Goal: Task Accomplishment & Management: Manage account settings

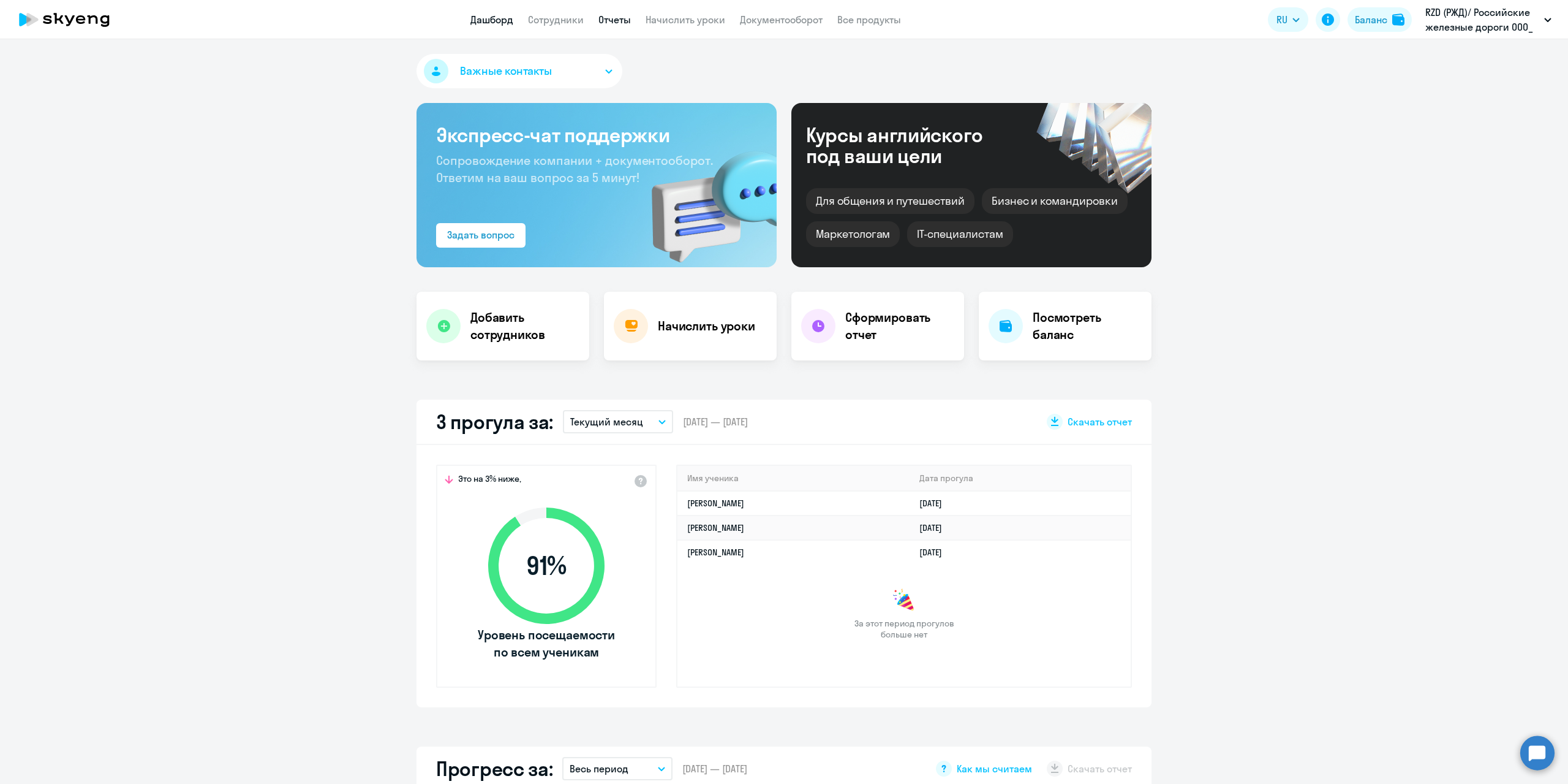
click at [619, 16] on link "Отчеты" at bounding box center [615, 19] width 32 height 12
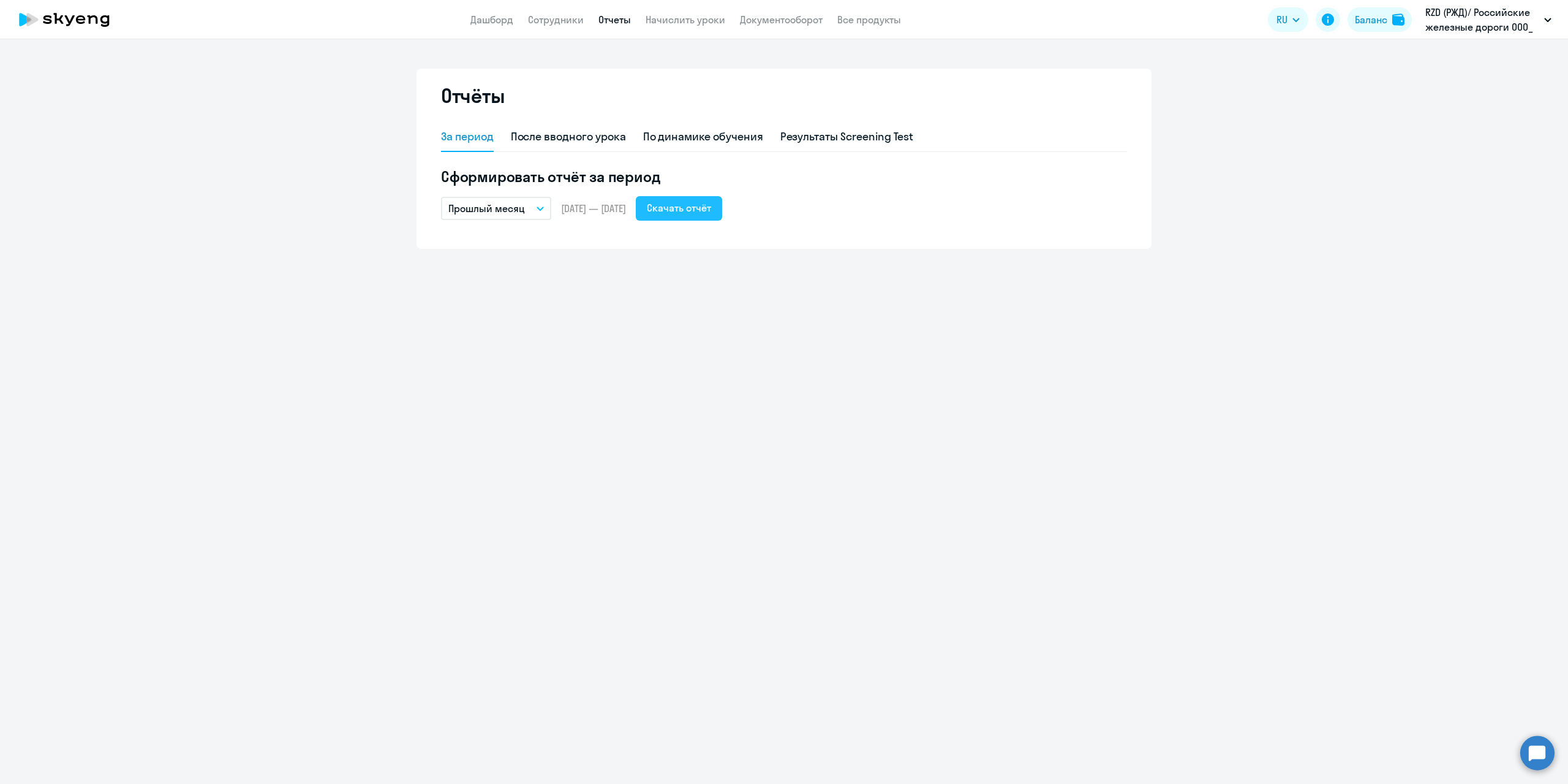
click at [711, 207] on div "Скачать отчёт" at bounding box center [679, 208] width 64 height 14
click at [535, 19] on link "Сотрудники" at bounding box center [555, 19] width 56 height 12
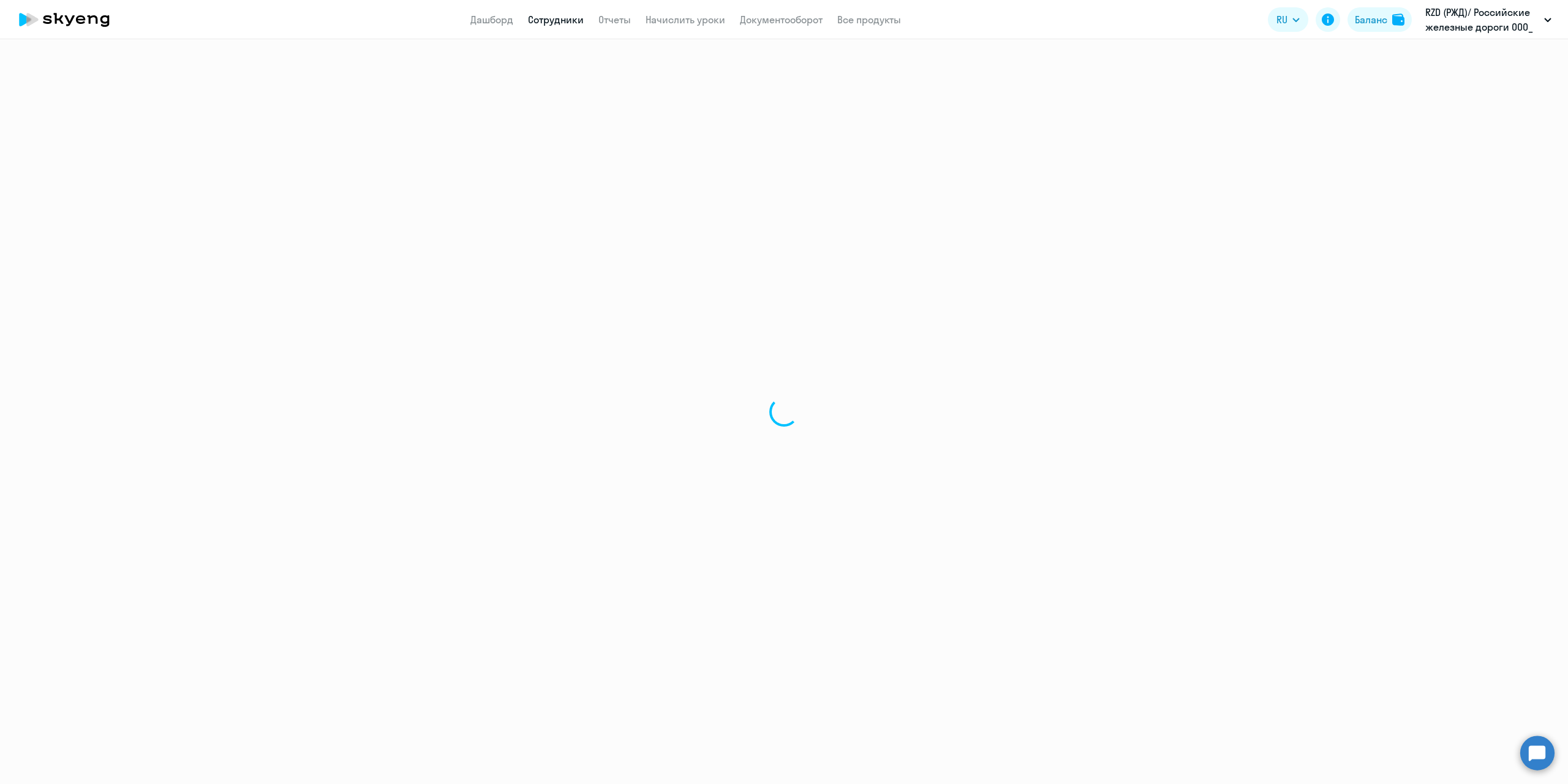
select select "30"
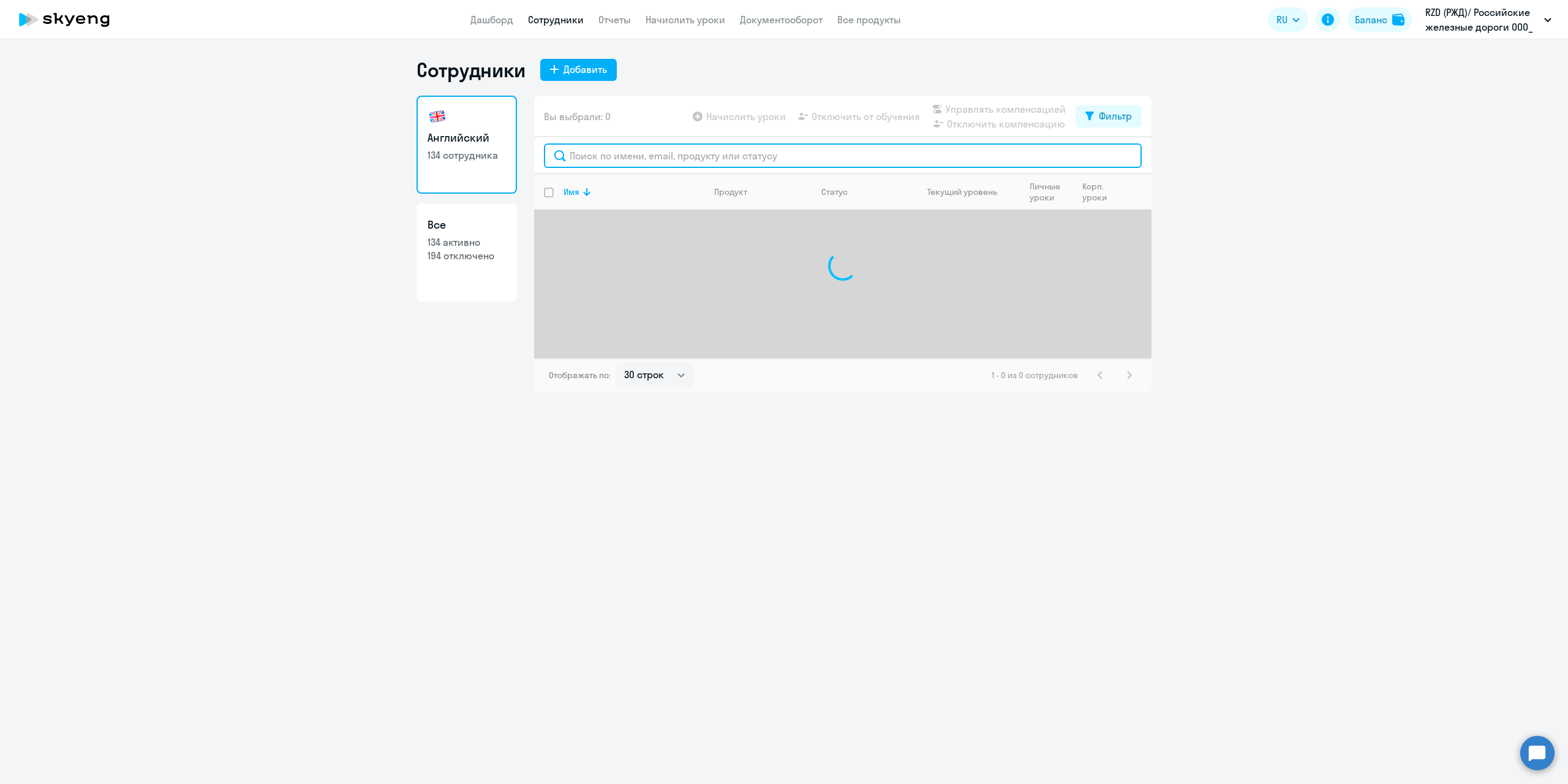
click at [718, 155] on input "text" at bounding box center [842, 155] width 598 height 24
type input "калмык"
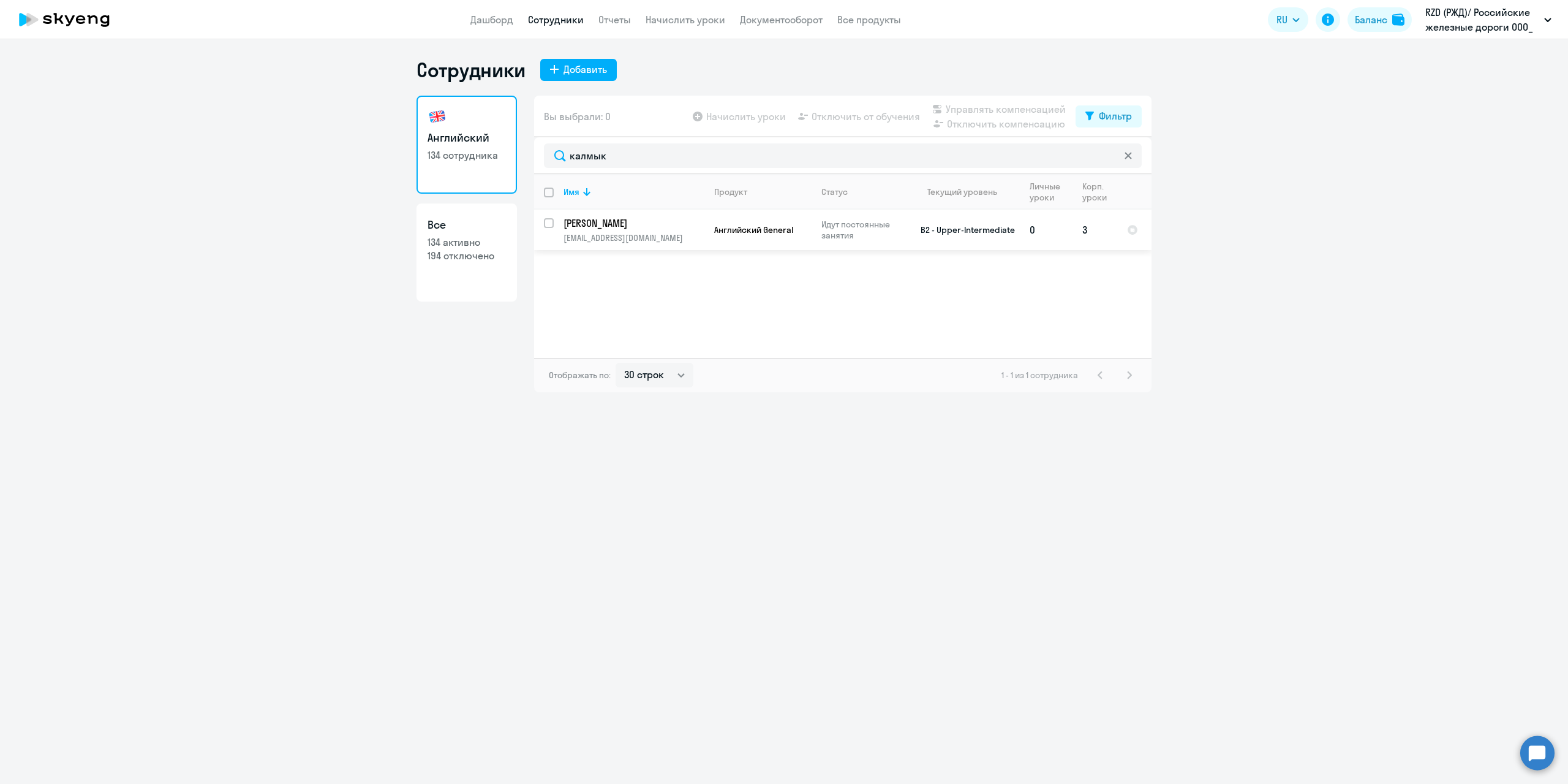
click at [625, 227] on p "[PERSON_NAME]" at bounding box center [633, 223] width 138 height 14
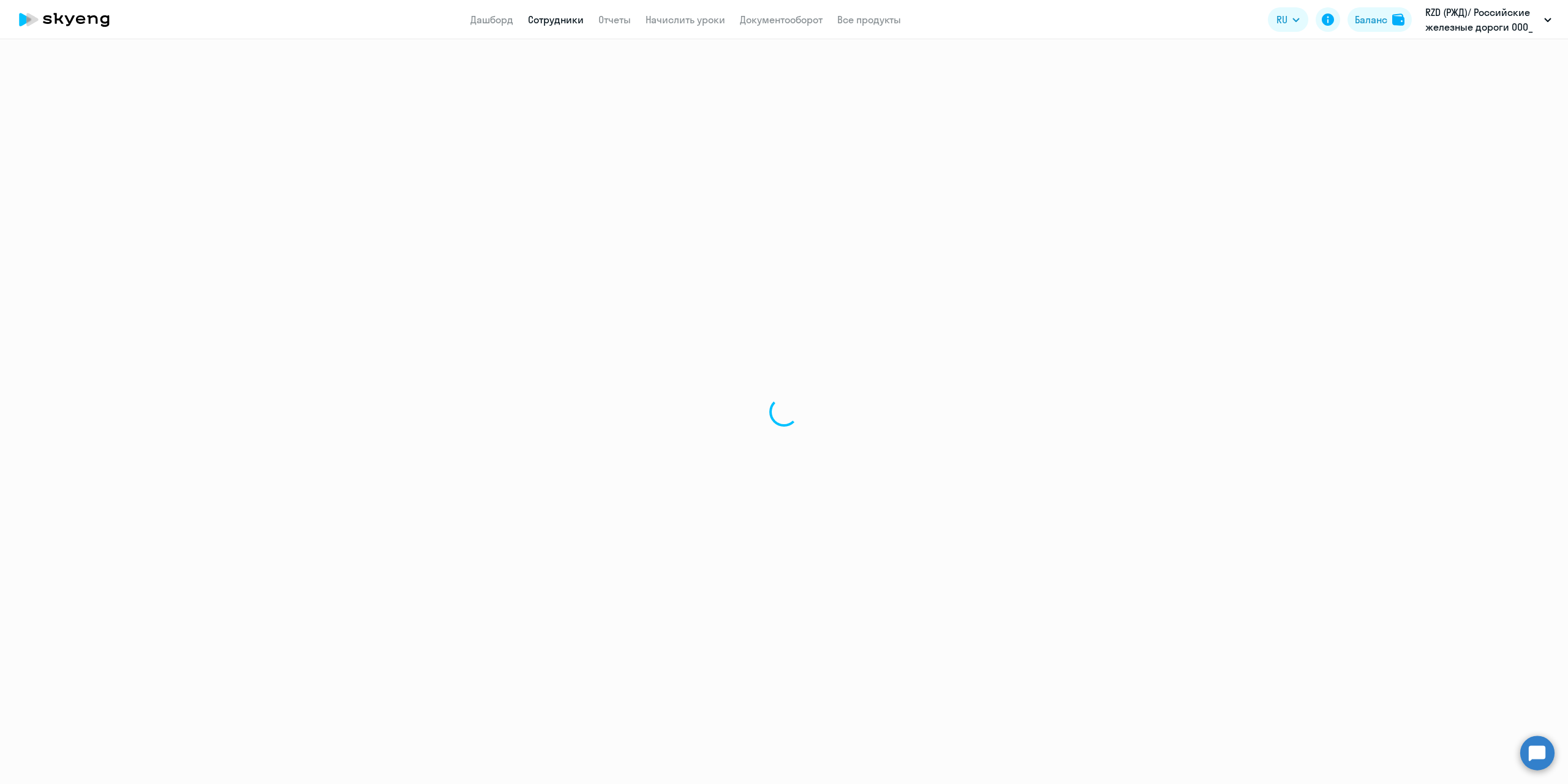
select select "english"
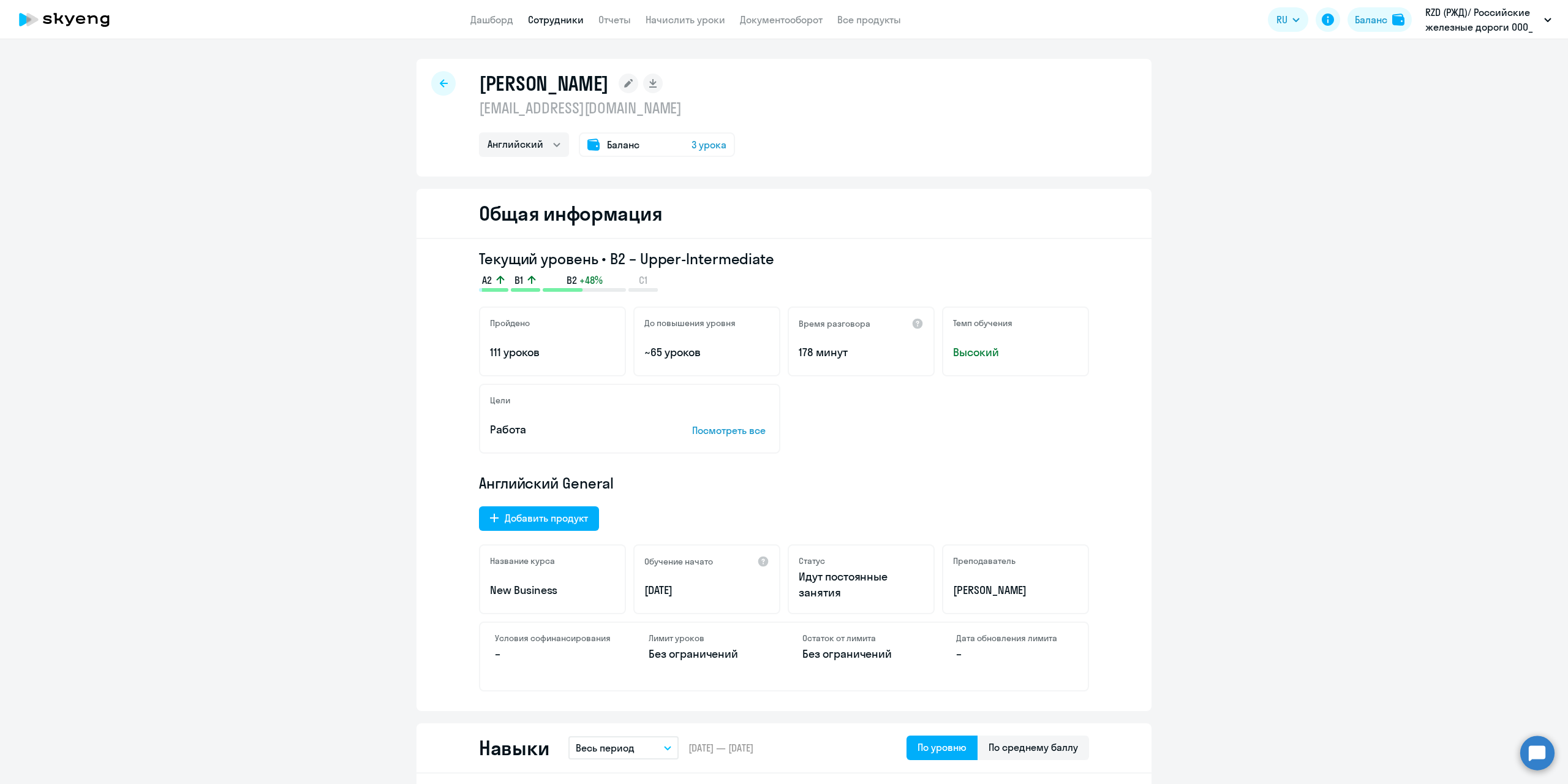
click at [633, 86] on icon at bounding box center [628, 83] width 9 height 9
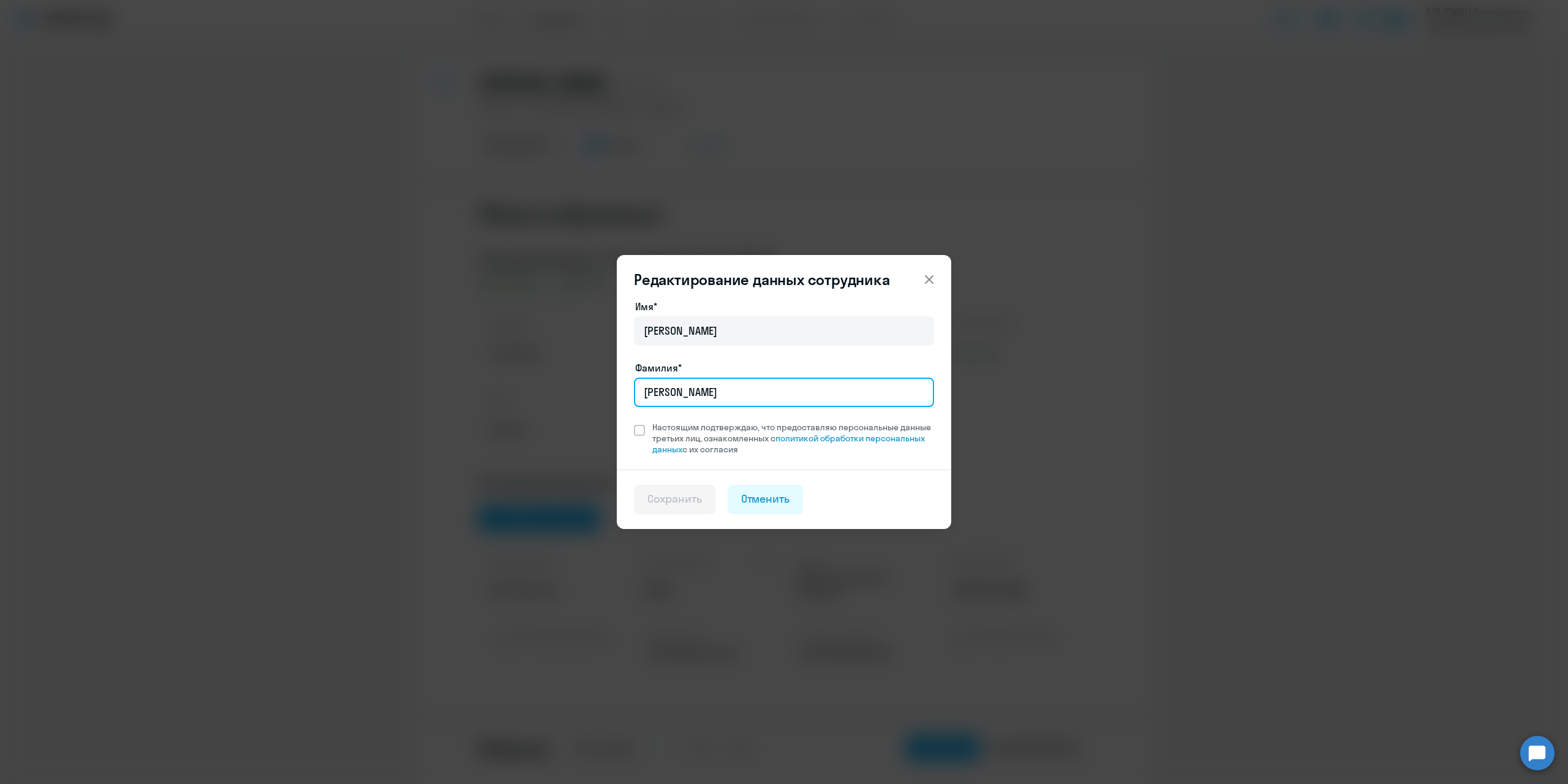
click at [707, 391] on input "[PERSON_NAME]" at bounding box center [784, 392] width 300 height 30
type input "[PERSON_NAME]"
click at [636, 436] on label "Настоящим подтверждаю, что предоставляю персональные данные третьих лиц, ознако…" at bounding box center [784, 438] width 300 height 33
click at [634, 422] on input "Настоящим подтверждаю, что предоставляю персональные данные третьих лиц, ознако…" at bounding box center [633, 421] width 1 height 1
checkbox input "true"
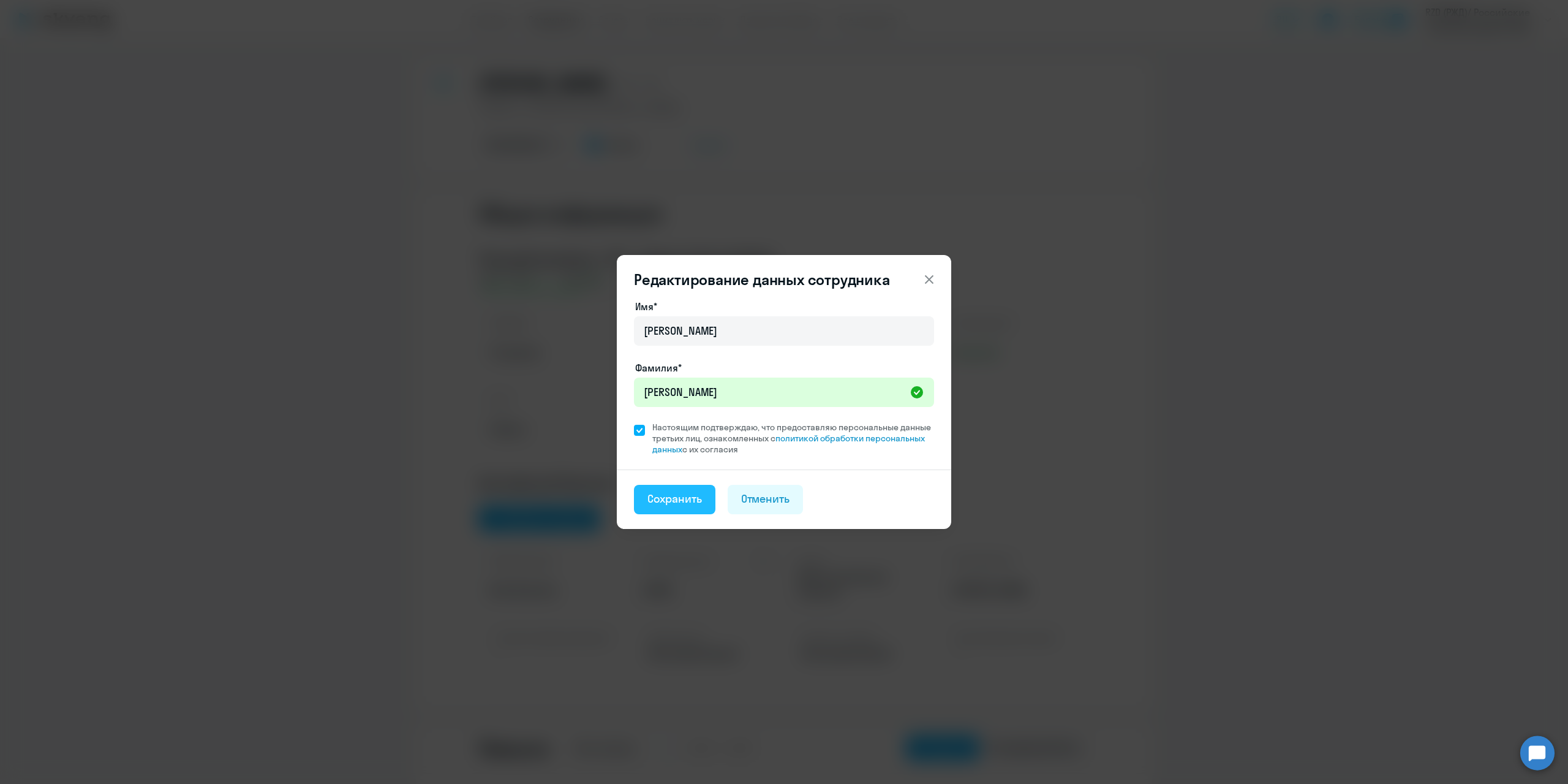
click at [689, 497] on div "Сохранить" at bounding box center [675, 499] width 55 height 16
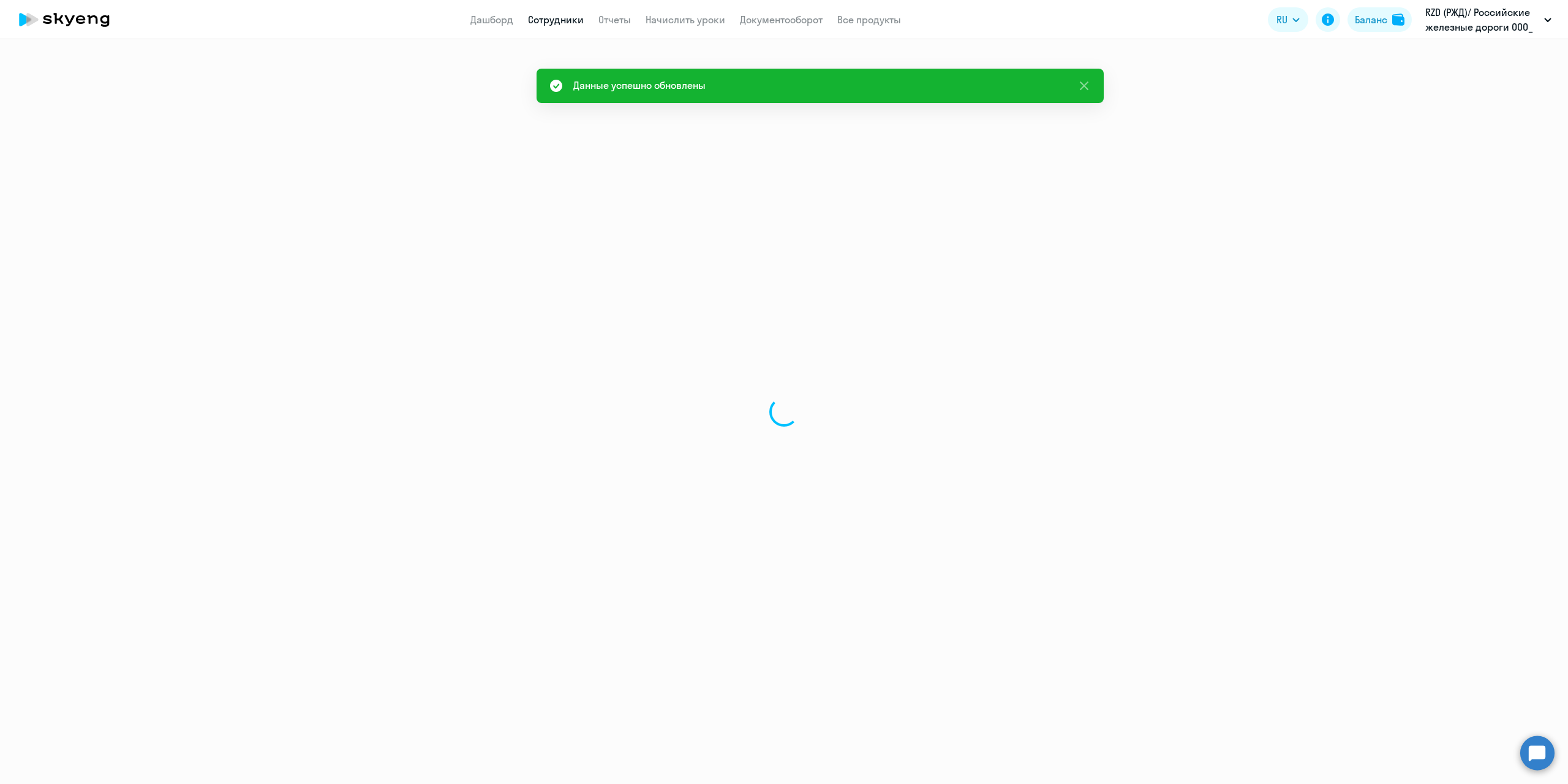
select select "english"
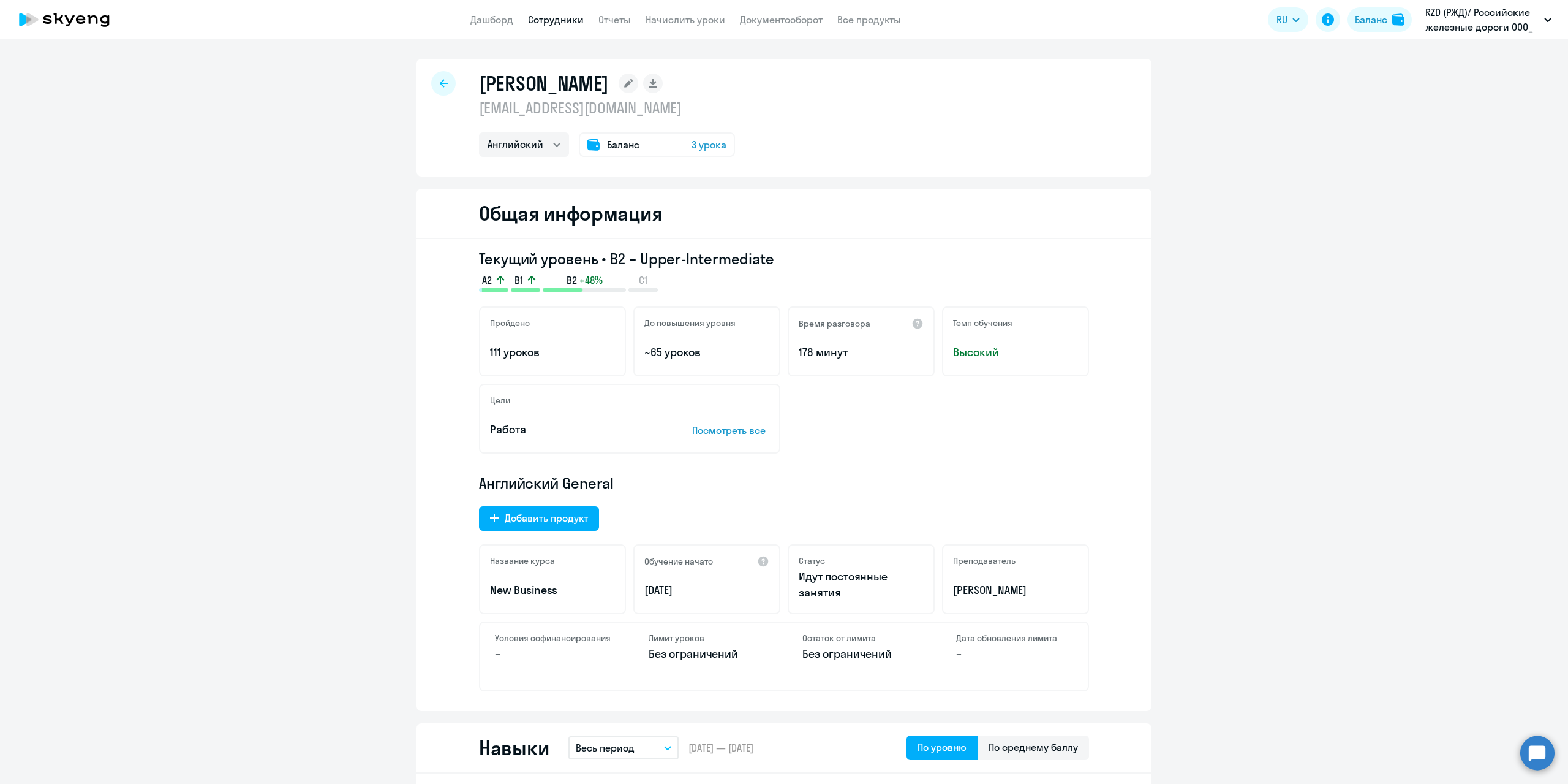
click at [440, 84] on icon at bounding box center [444, 83] width 8 height 9
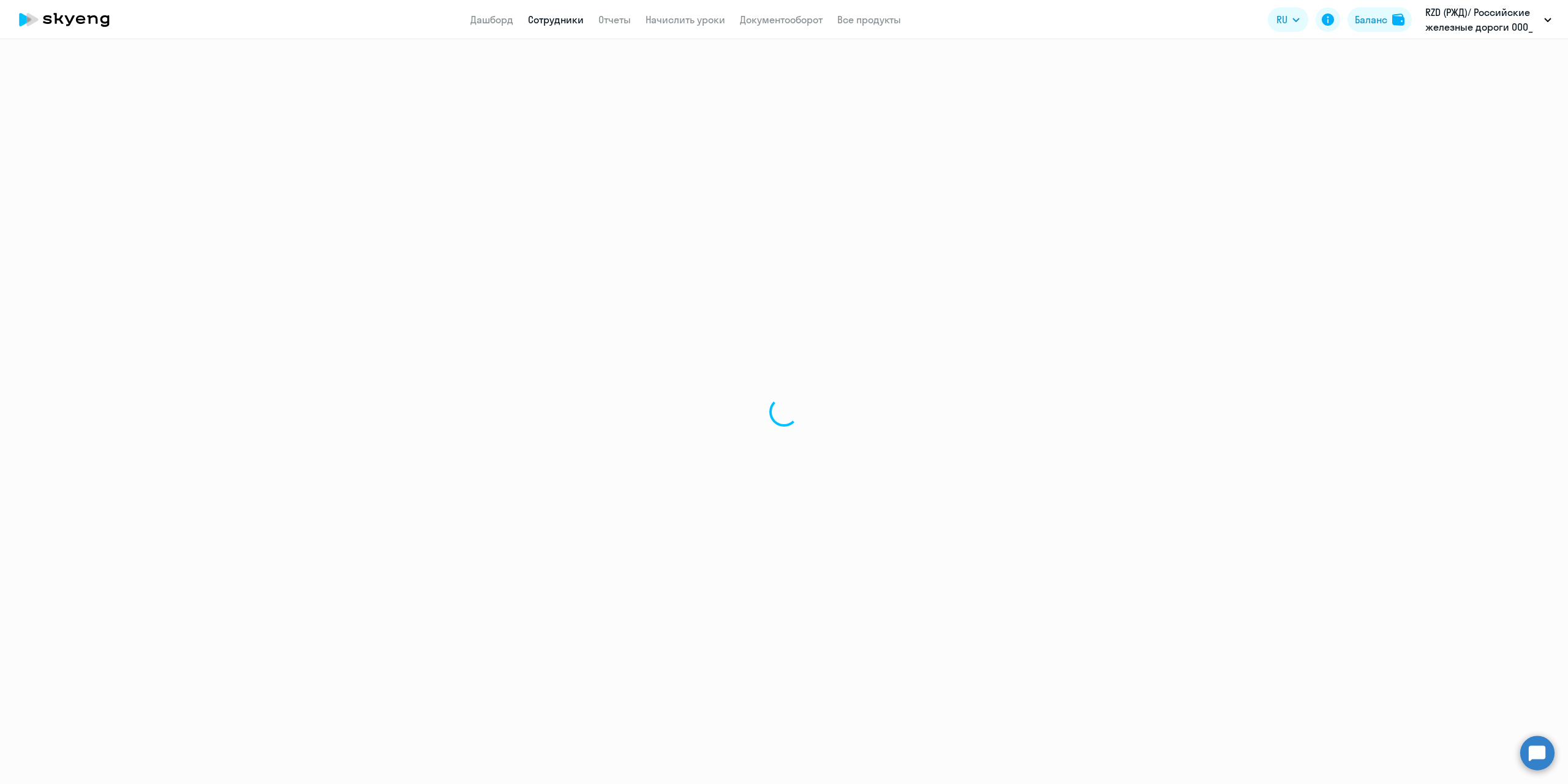
select select "30"
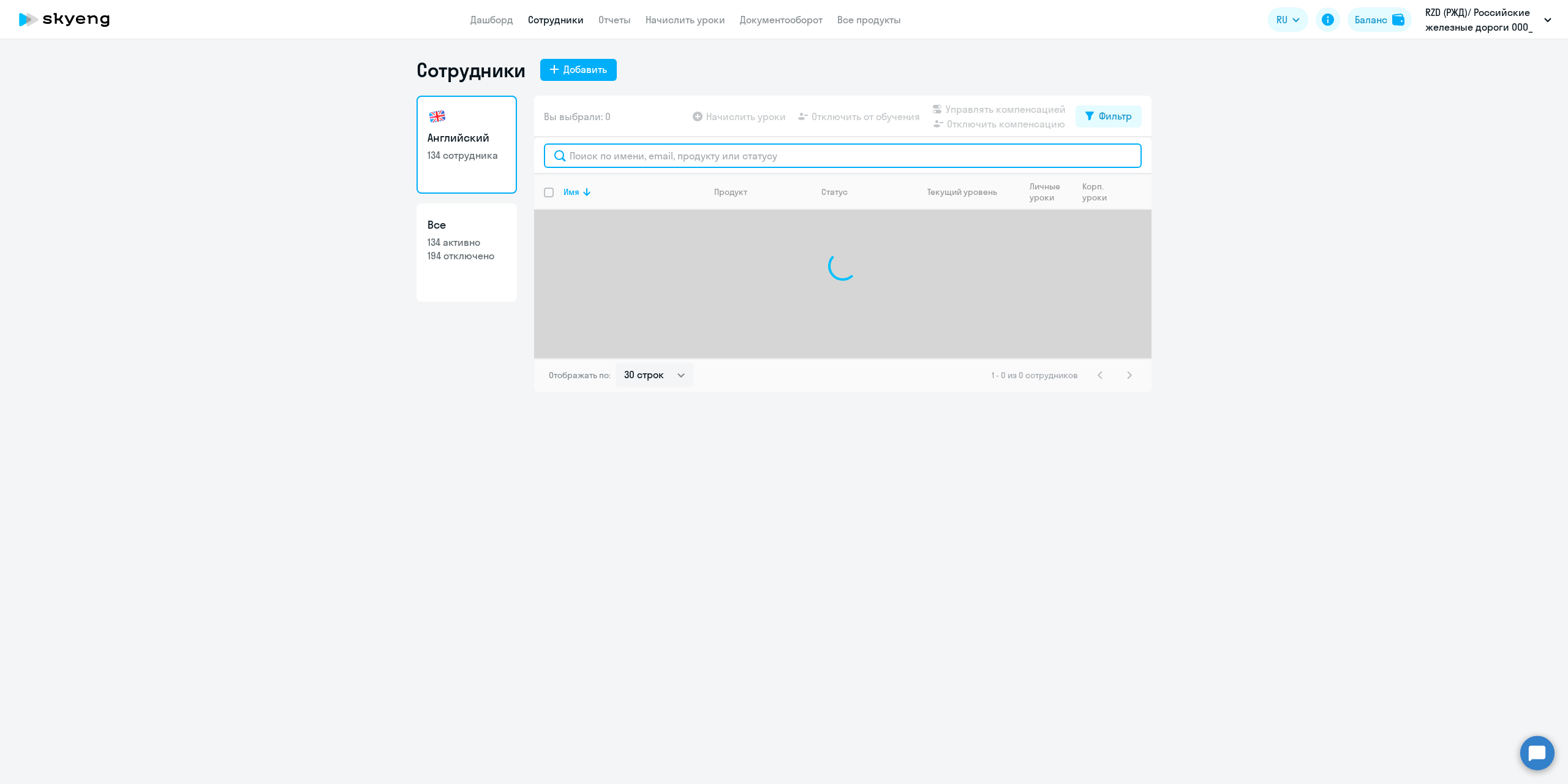
click at [647, 160] on input "text" at bounding box center [842, 155] width 598 height 24
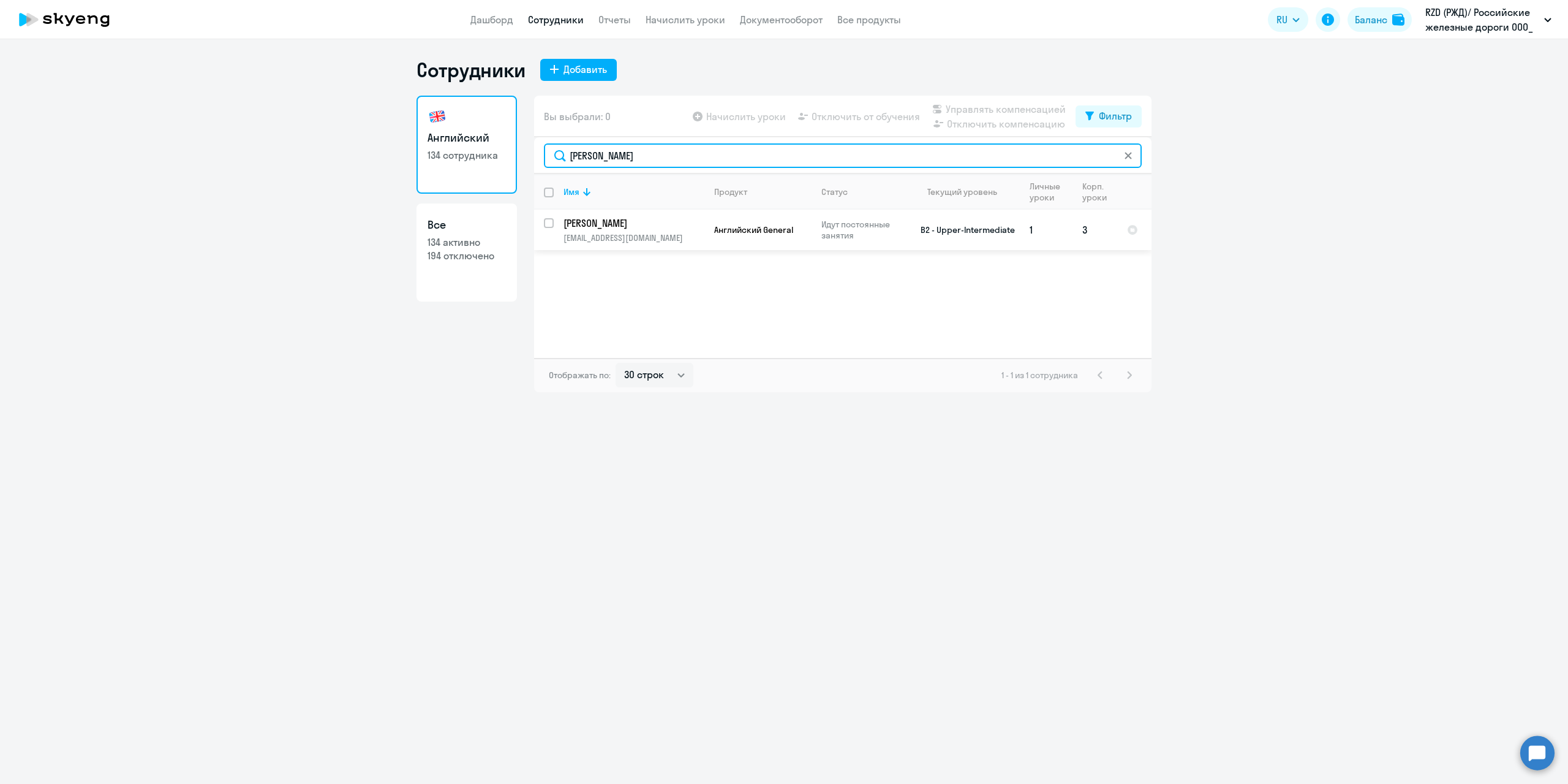
type input "[PERSON_NAME]"
click at [646, 226] on p "[PERSON_NAME]" at bounding box center [633, 223] width 138 height 14
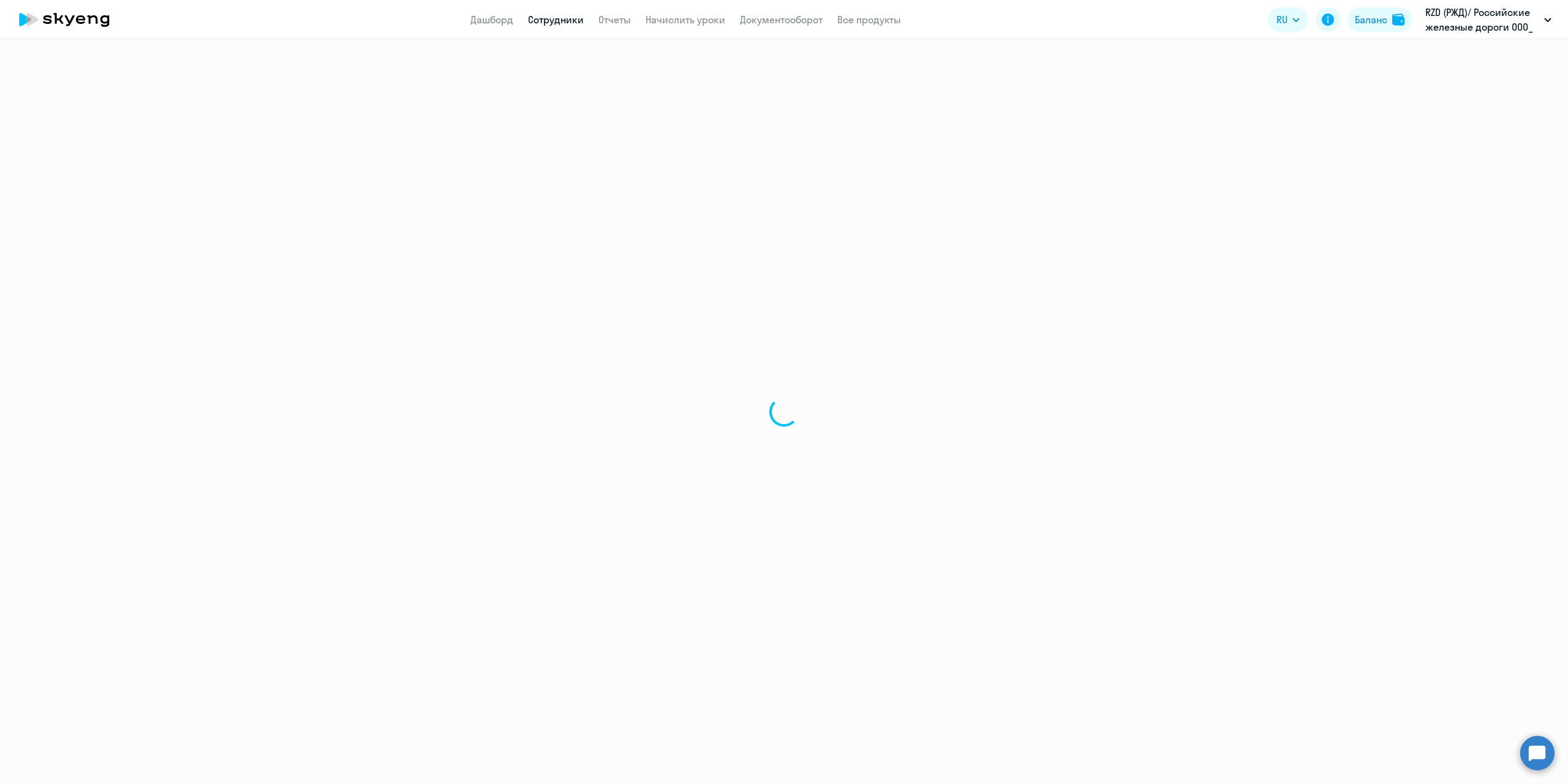
select select "english"
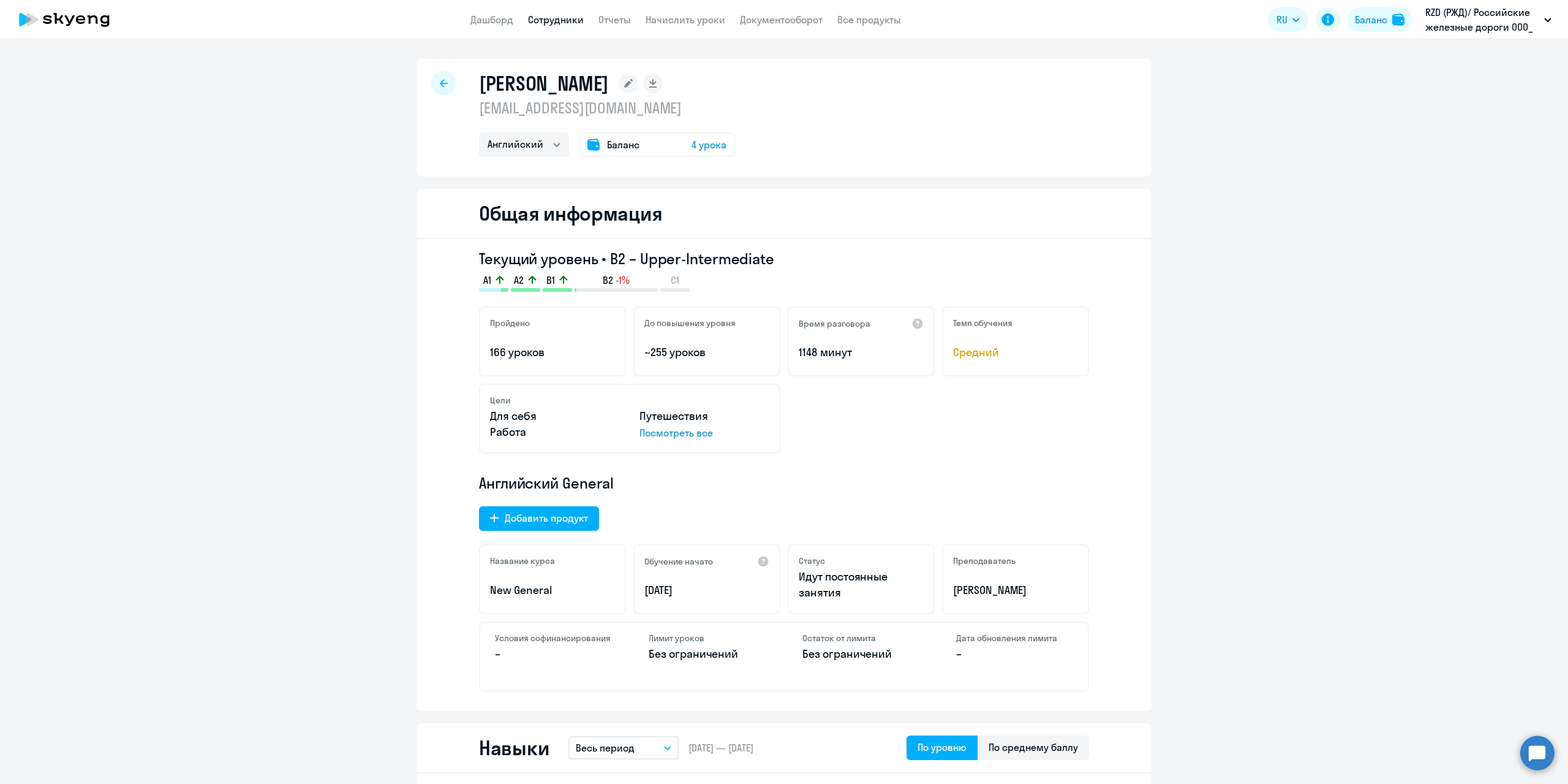
click at [633, 85] on icon at bounding box center [628, 83] width 9 height 9
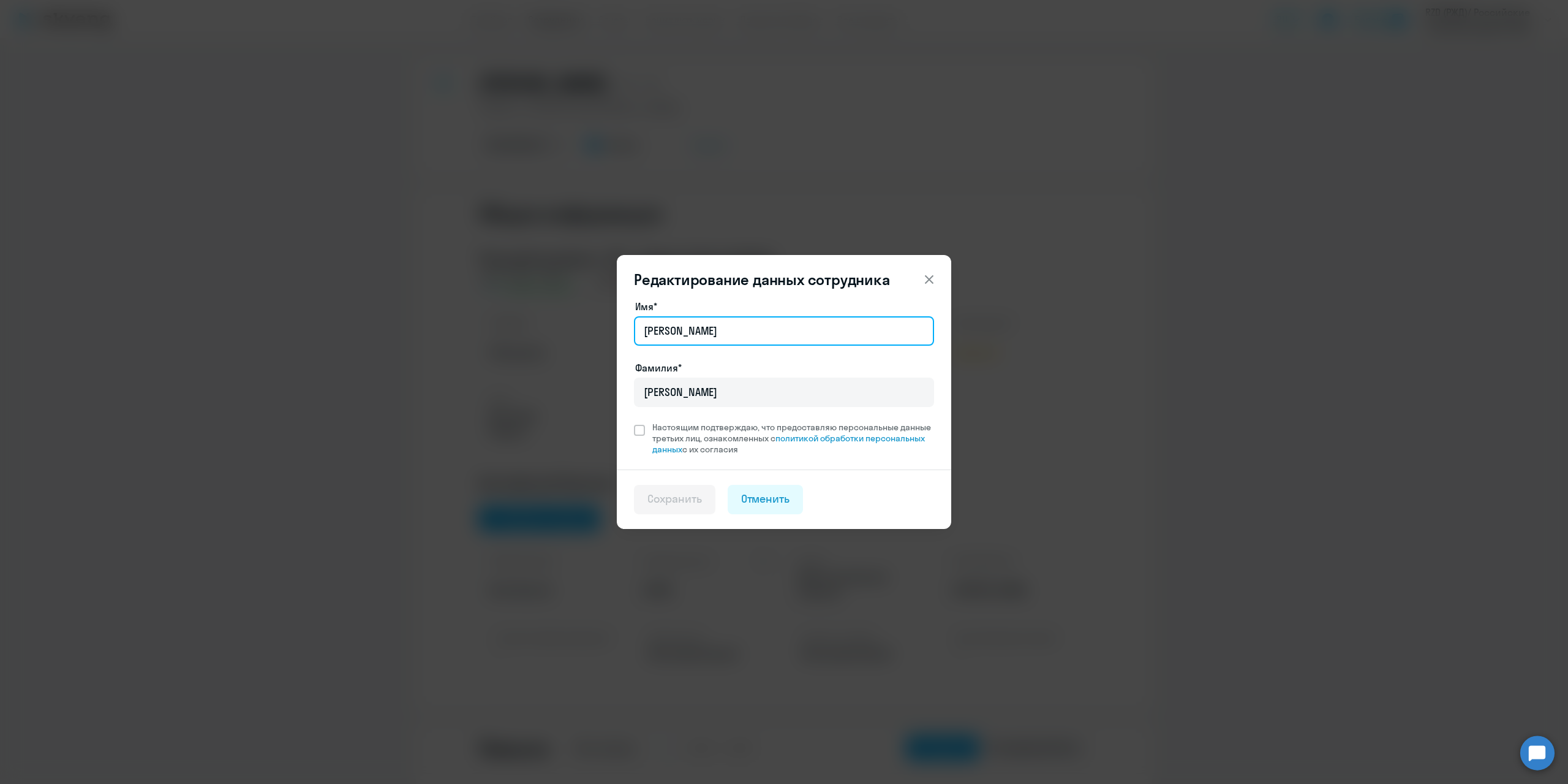
click at [777, 332] on input "[PERSON_NAME]" at bounding box center [784, 331] width 300 height 30
click at [708, 397] on input "[PERSON_NAME]" at bounding box center [784, 392] width 300 height 30
type input "[PERSON_NAME]"
click at [637, 435] on label "Настоящим подтверждаю, что предоставляю персональные данные третьих лиц, ознако…" at bounding box center [784, 438] width 300 height 33
click at [634, 422] on input "Настоящим подтверждаю, что предоставляю персональные данные третьих лиц, ознако…" at bounding box center [633, 421] width 1 height 1
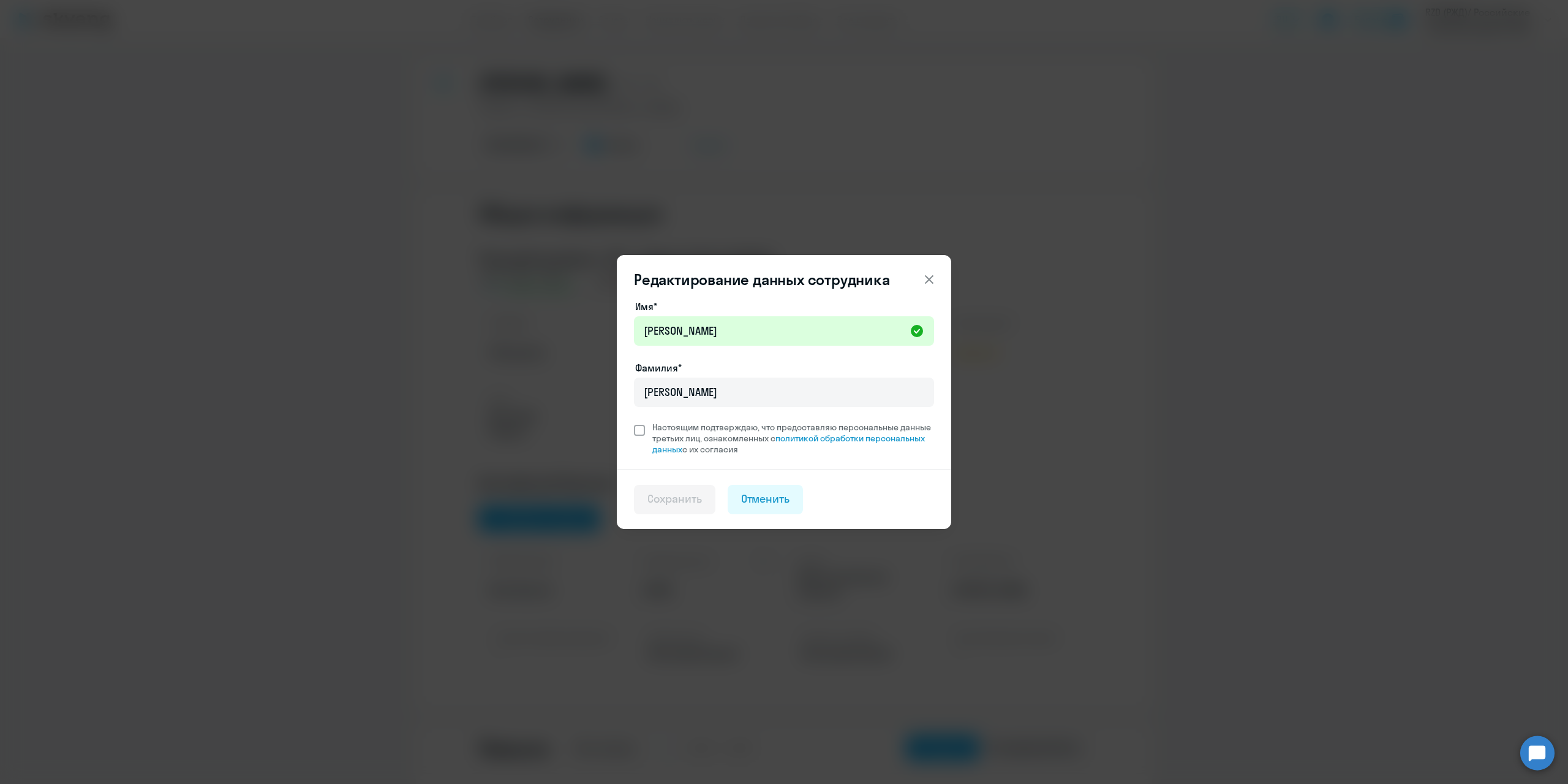
checkbox input "true"
click at [662, 492] on div "Сохранить" at bounding box center [675, 499] width 55 height 16
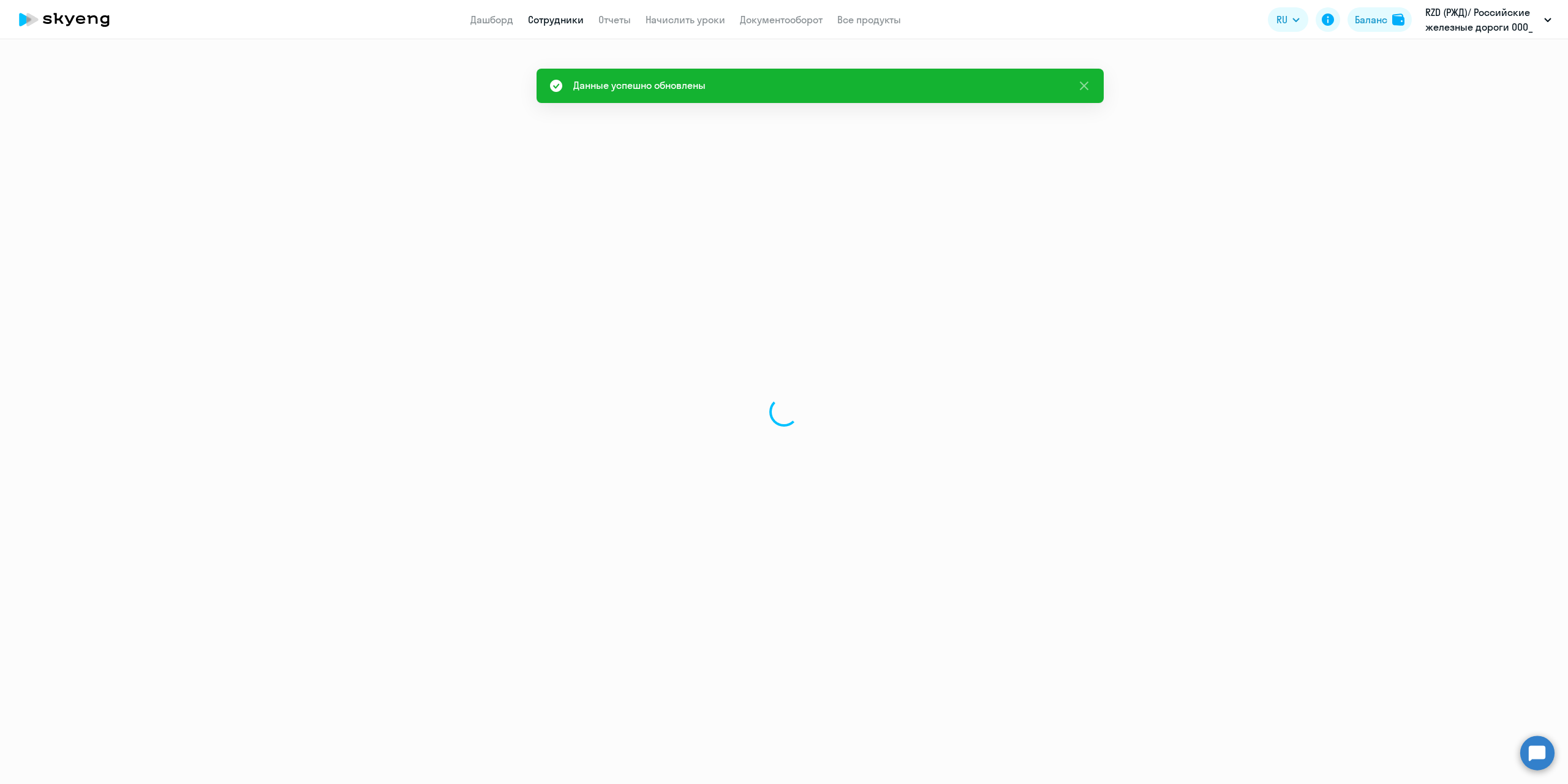
select select "english"
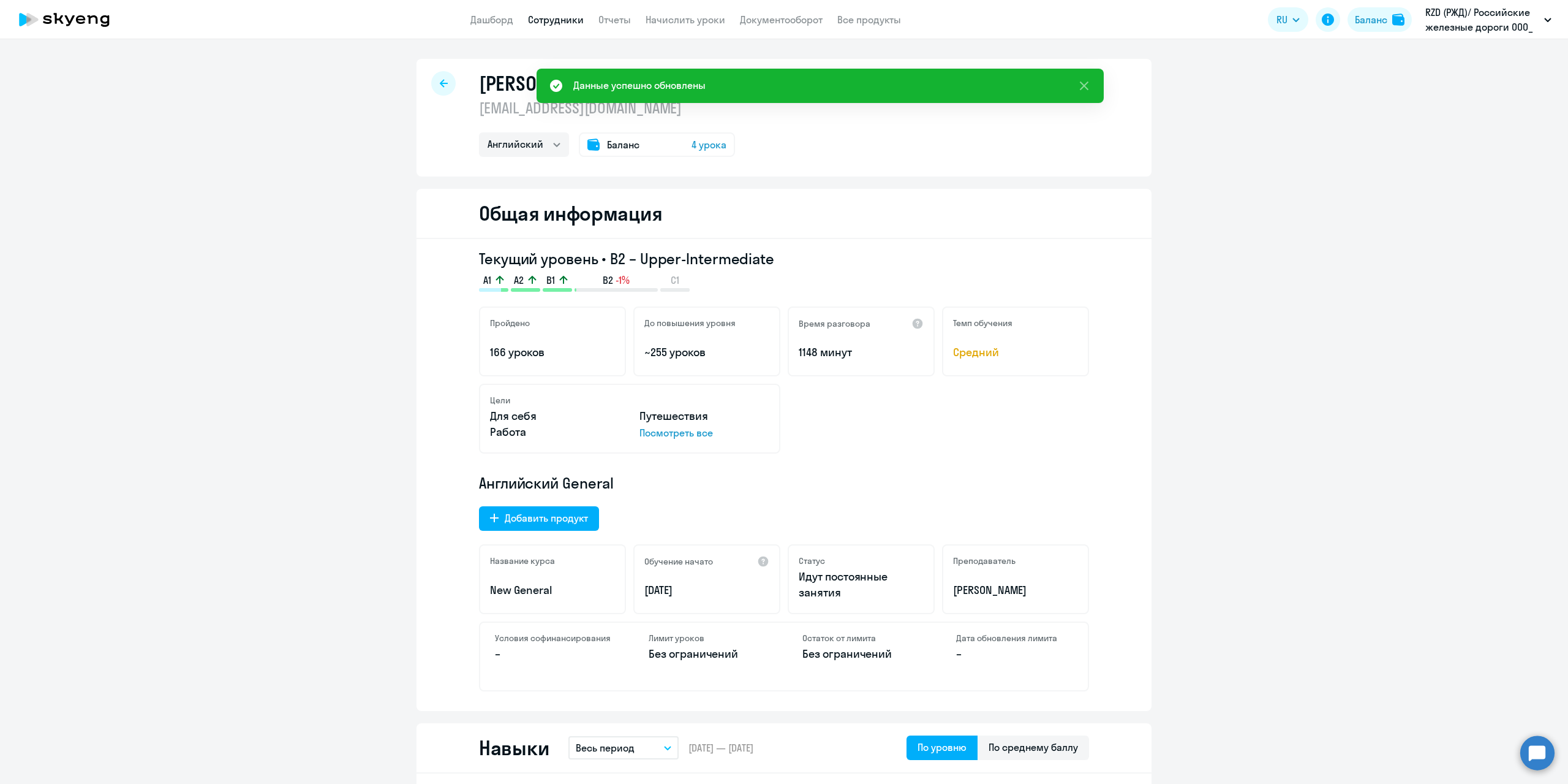
click at [431, 81] on div at bounding box center [443, 83] width 24 height 24
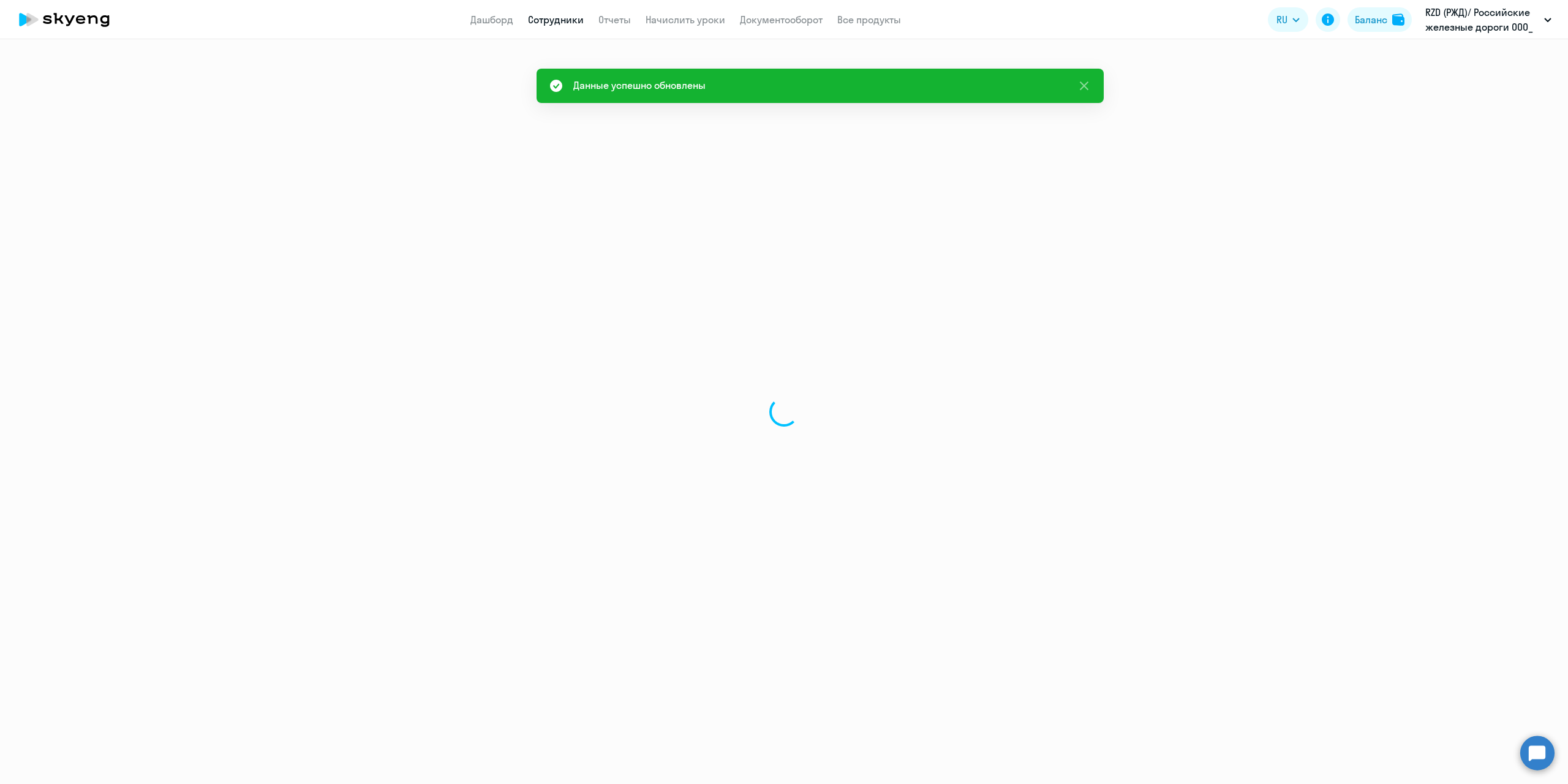
select select "30"
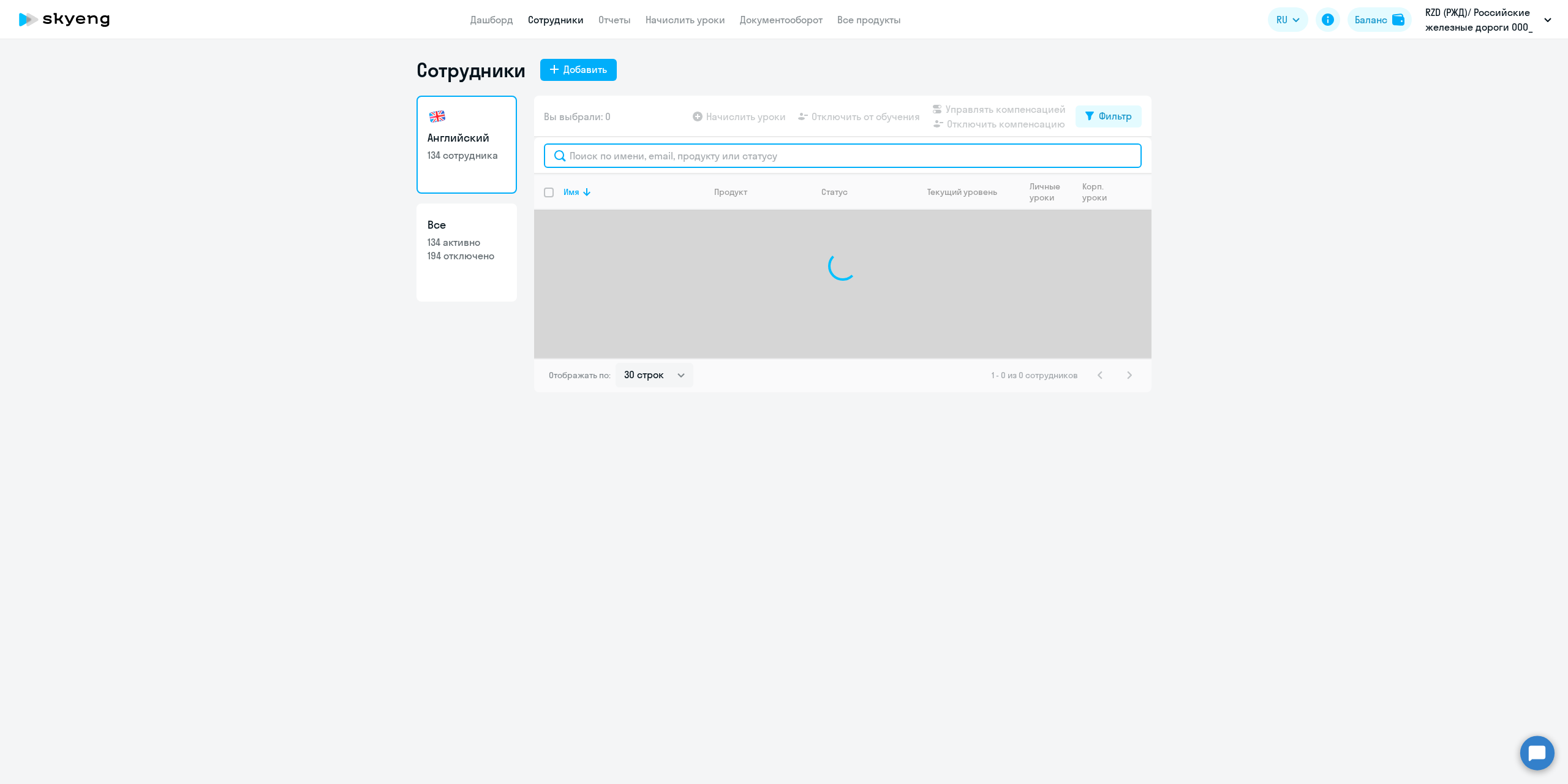
click at [619, 164] on input "text" at bounding box center [842, 155] width 598 height 24
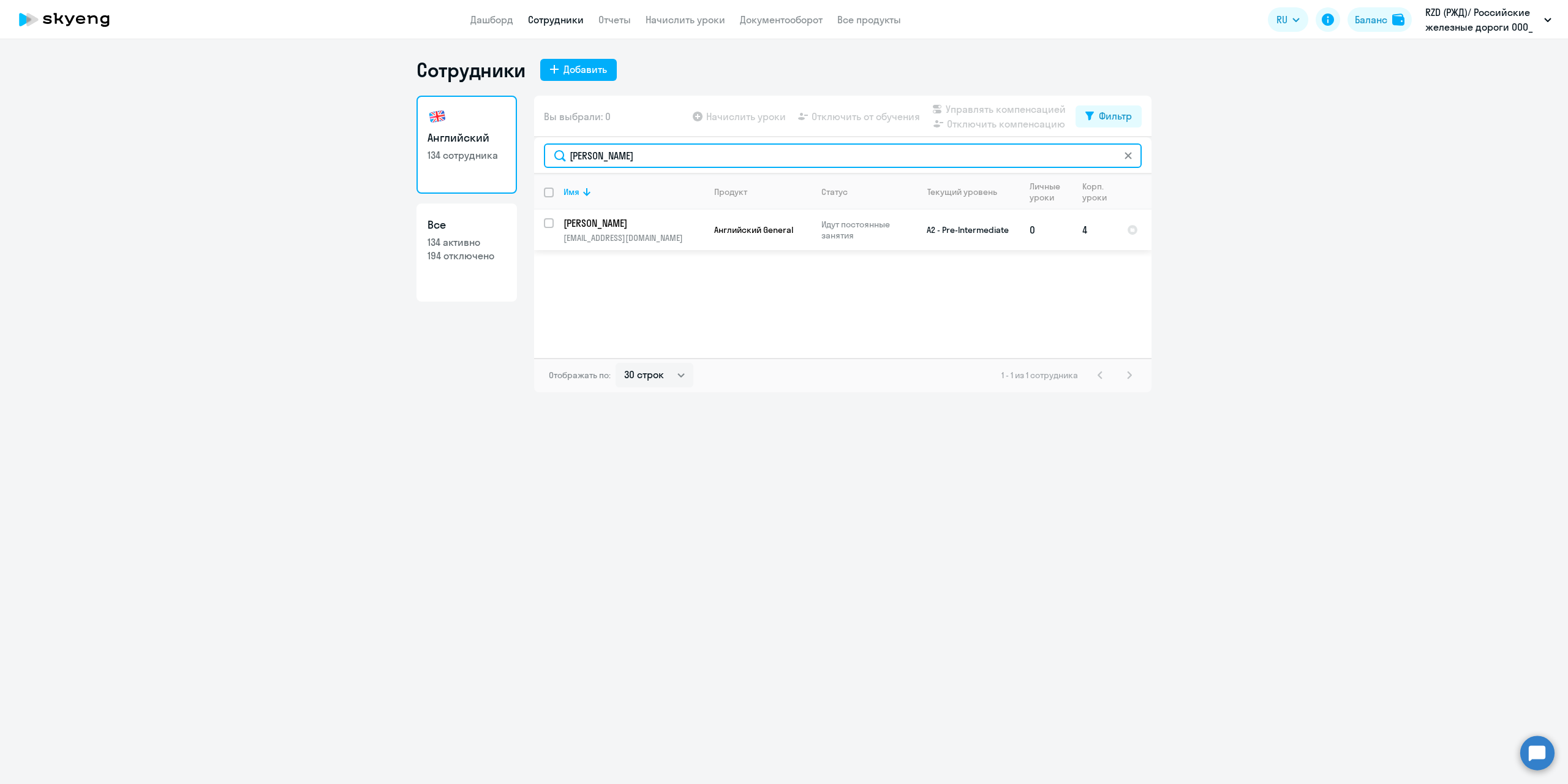
type input "[PERSON_NAME]"
click at [633, 226] on p "[PERSON_NAME]" at bounding box center [633, 223] width 138 height 14
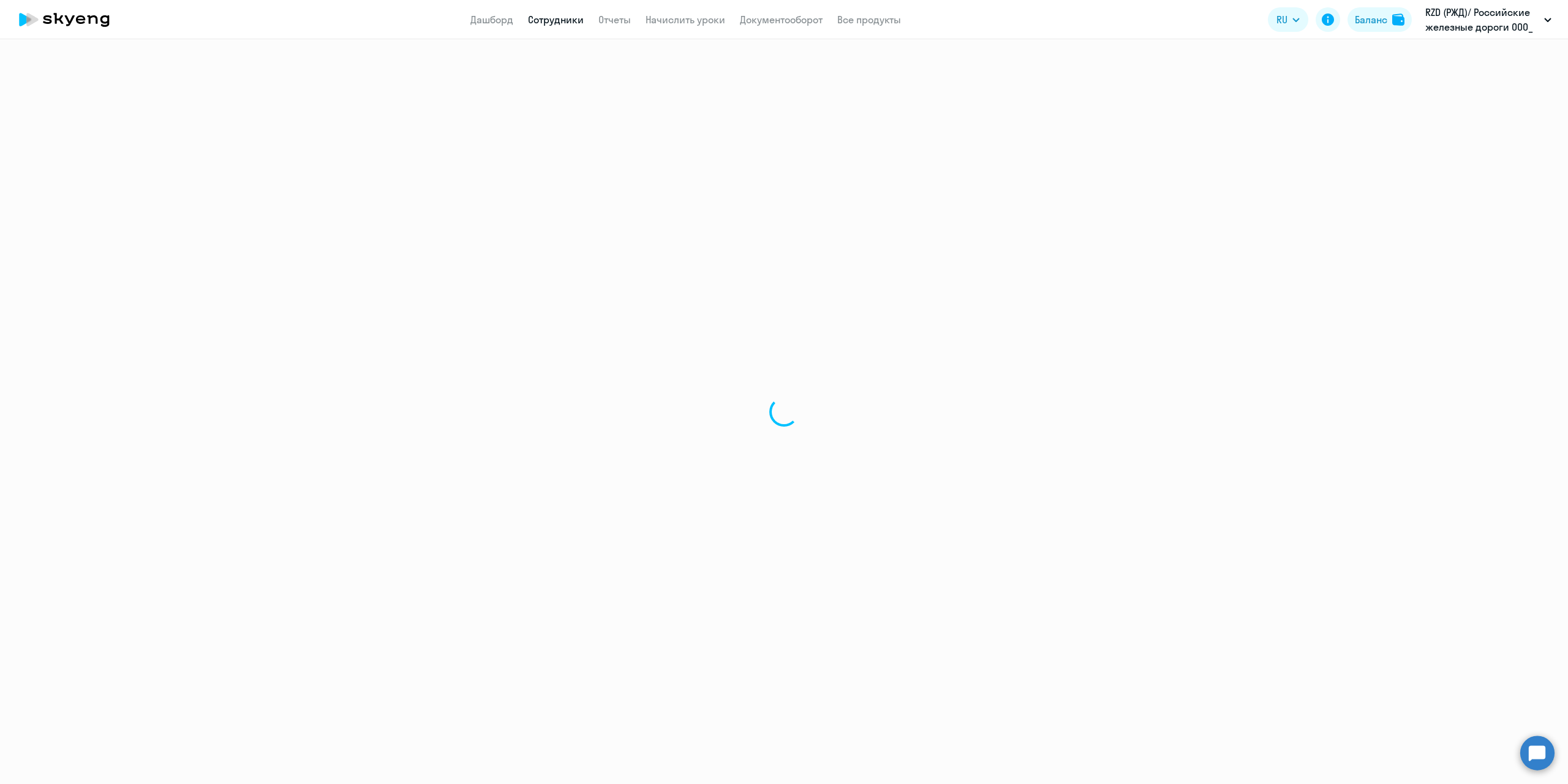
select select "english"
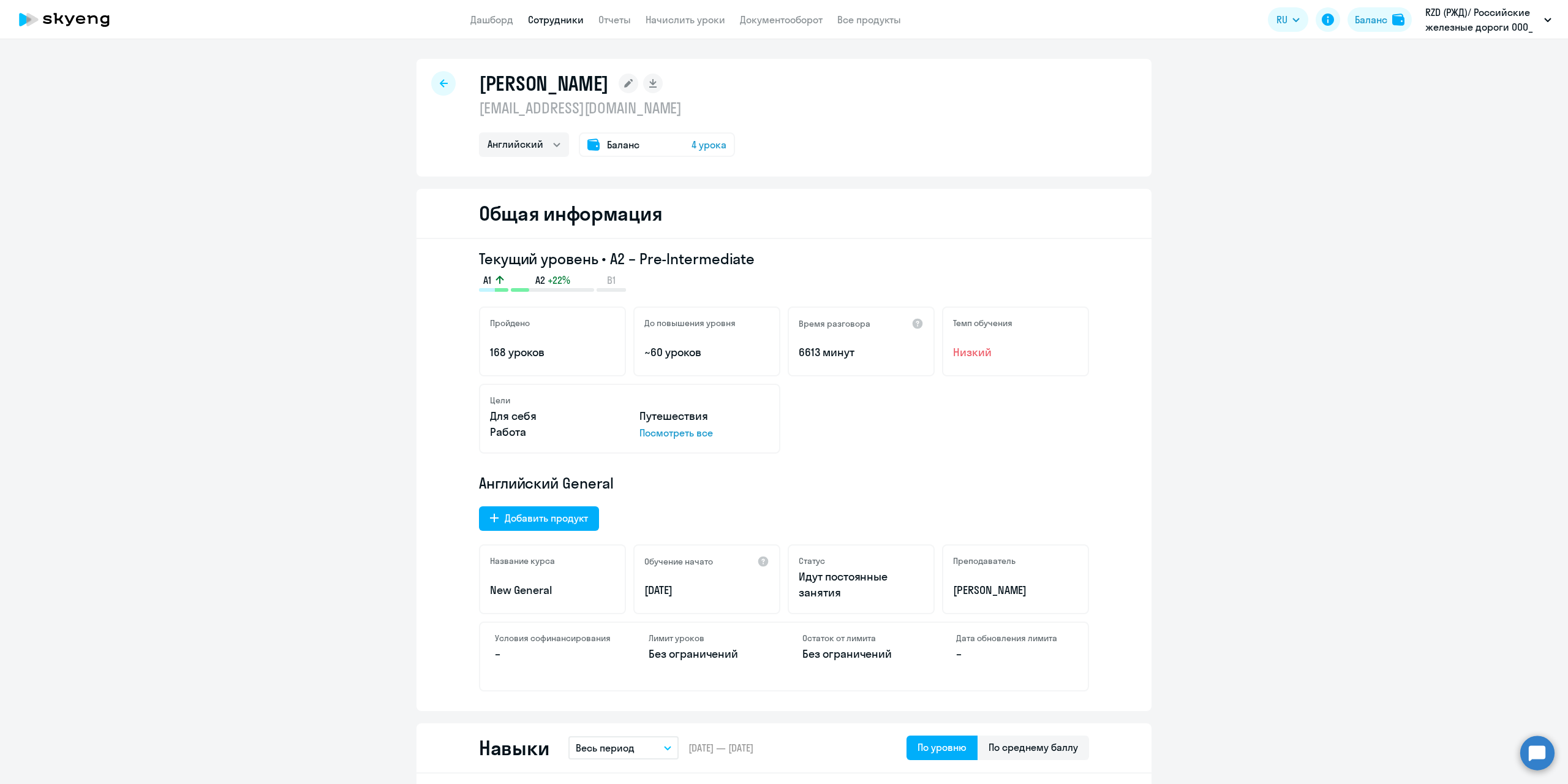
click at [633, 84] on icon at bounding box center [628, 83] width 9 height 9
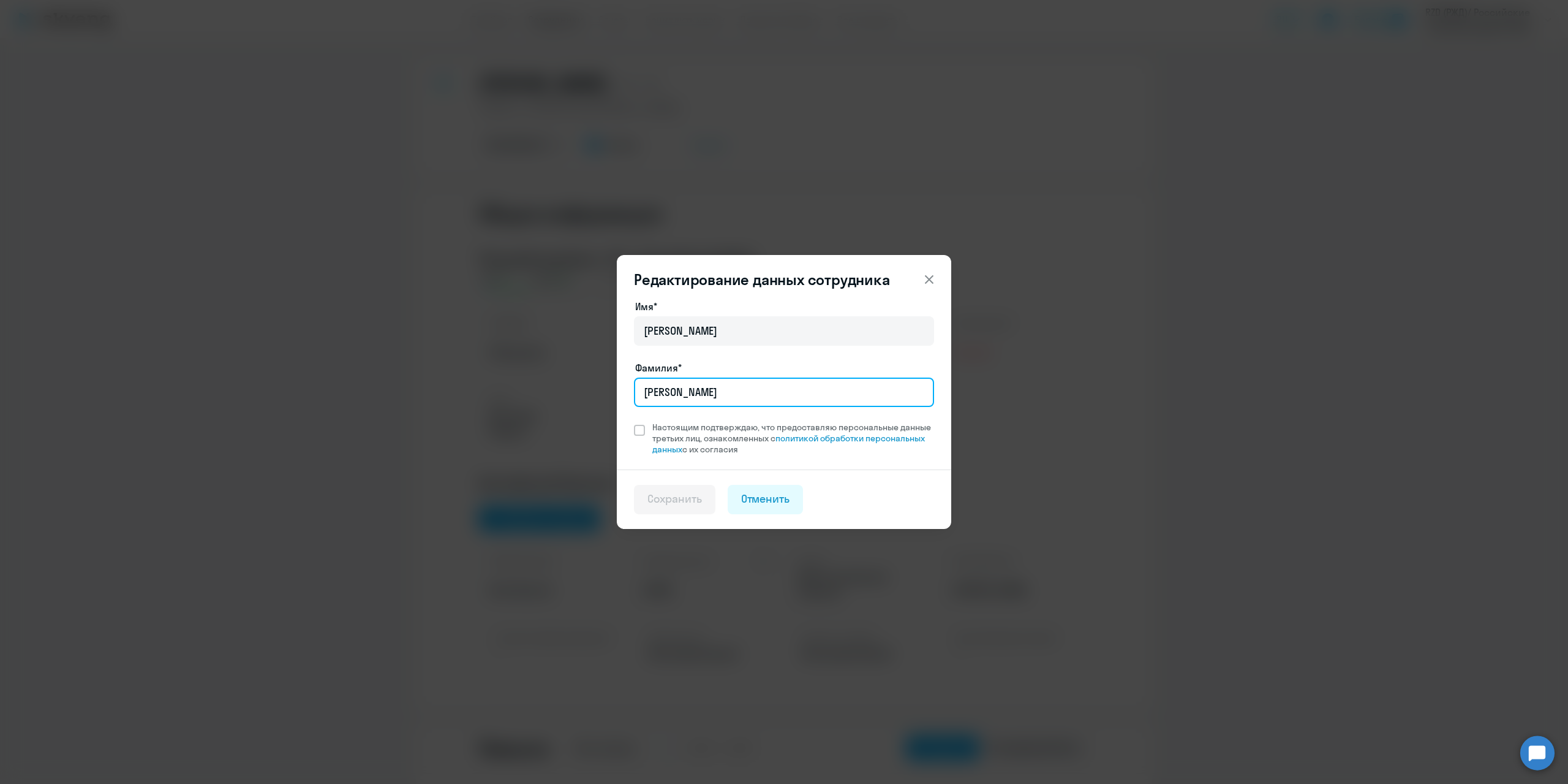
click at [712, 381] on input "[PERSON_NAME]" at bounding box center [784, 392] width 300 height 30
type input "[PERSON_NAME]"
click at [638, 433] on span at bounding box center [640, 431] width 11 height 11
click at [634, 422] on input "Настоящим подтверждаю, что предоставляю персональные данные третьих лиц, ознако…" at bounding box center [633, 421] width 1 height 1
checkbox input "true"
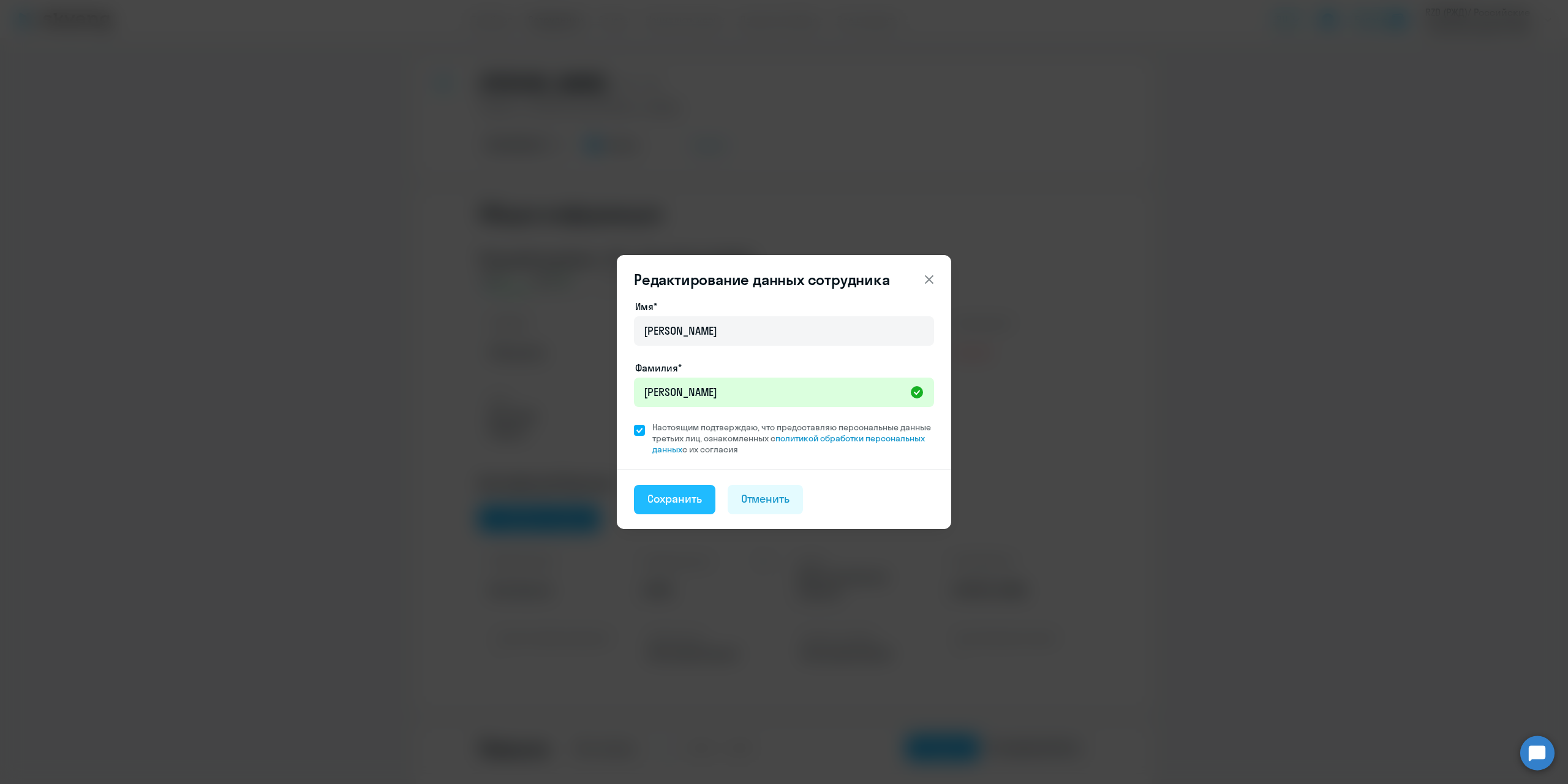
click at [688, 510] on button "Сохранить" at bounding box center [674, 499] width 81 height 30
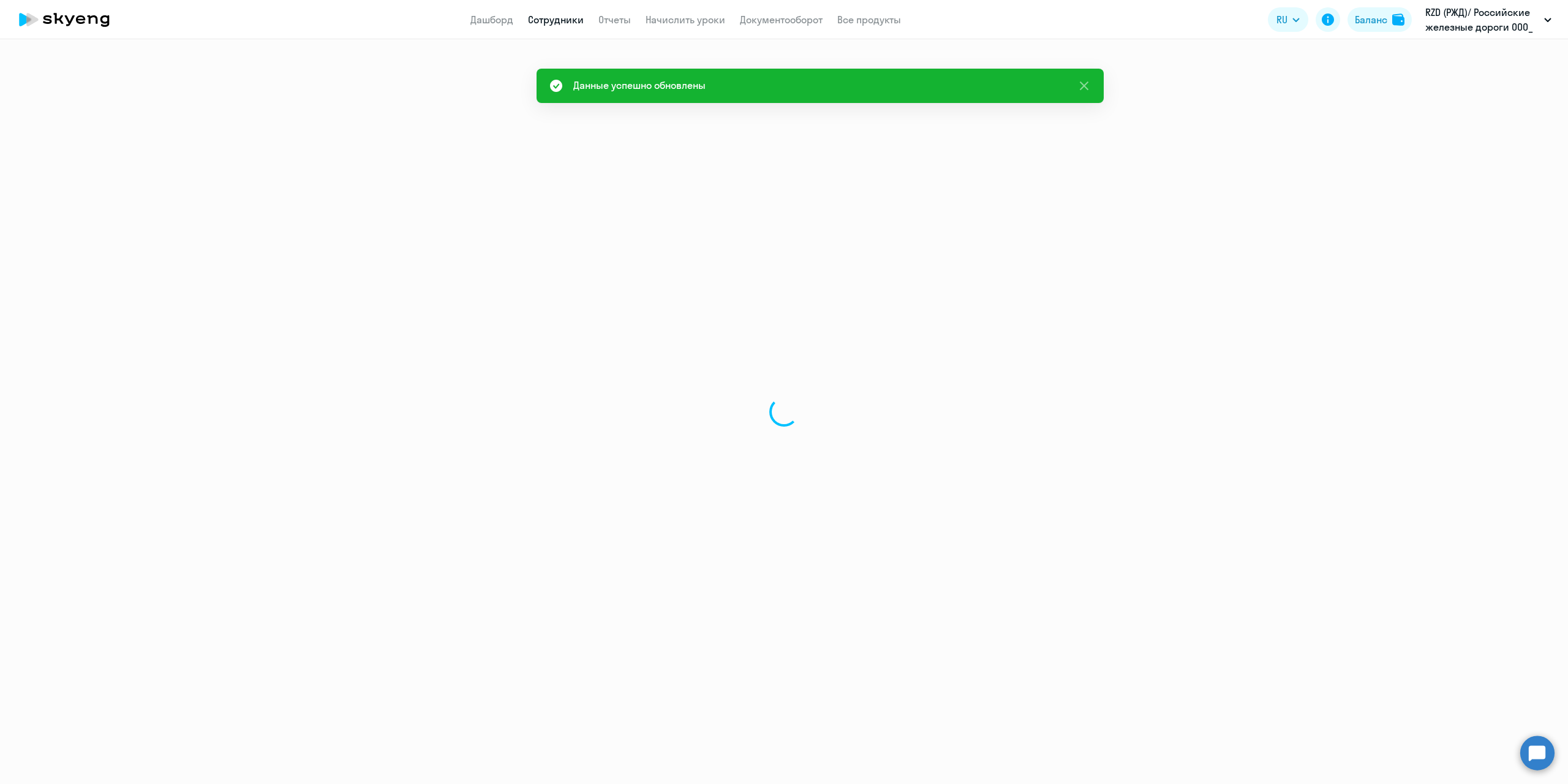
select select "english"
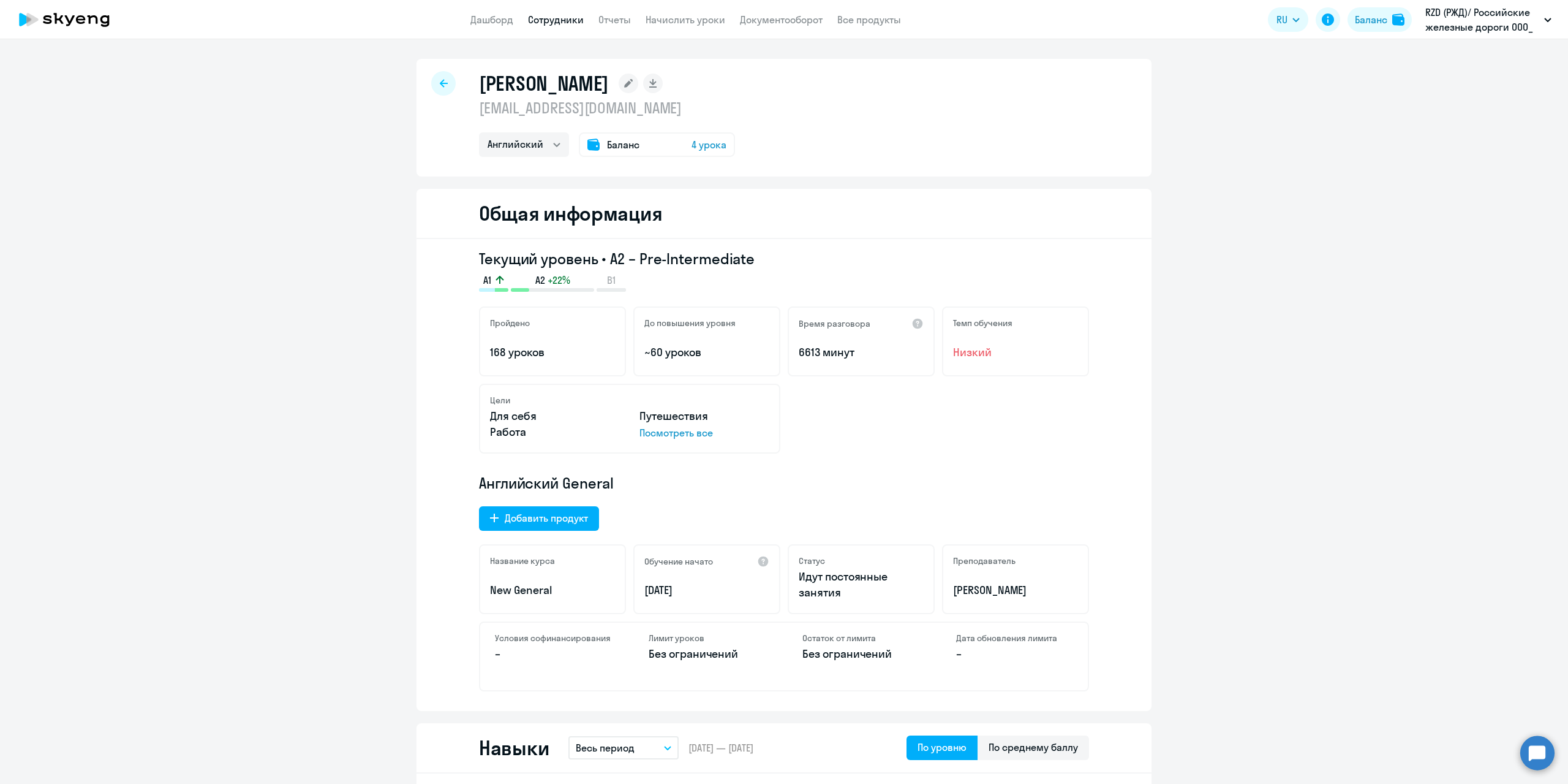
click at [440, 80] on icon at bounding box center [444, 83] width 8 height 8
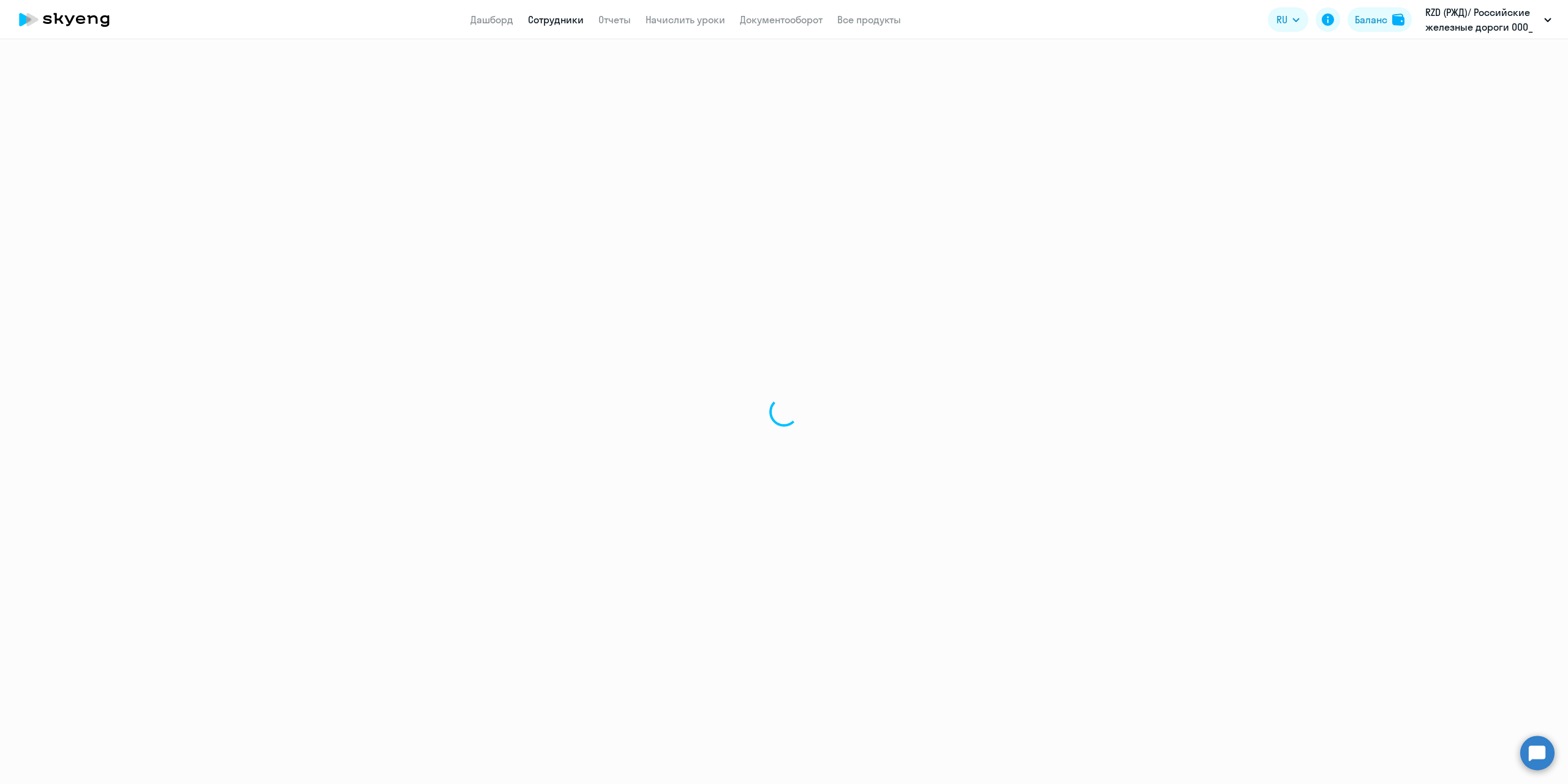
select select "30"
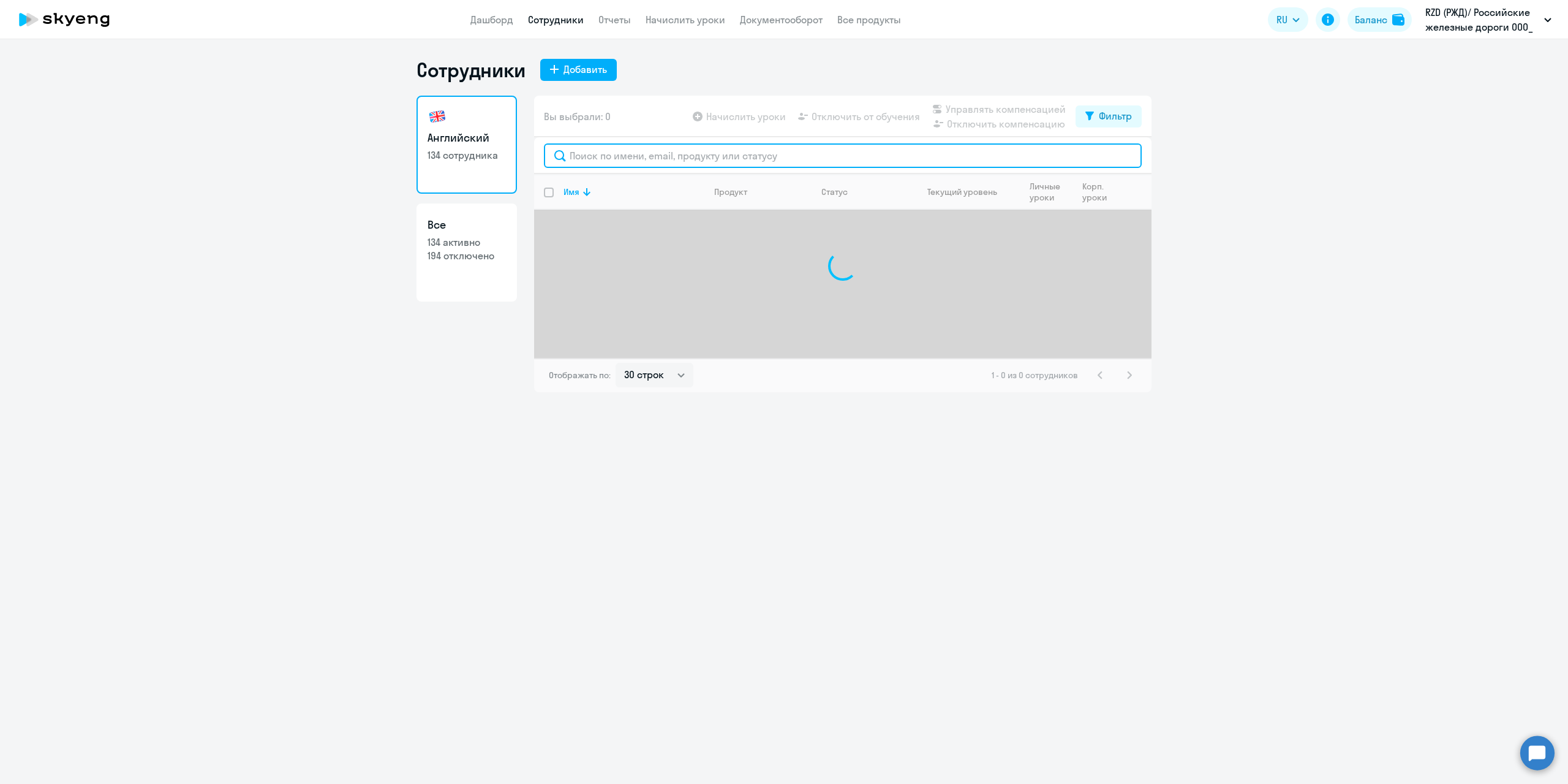
click at [669, 158] on input "text" at bounding box center [842, 155] width 598 height 24
type input "братк"
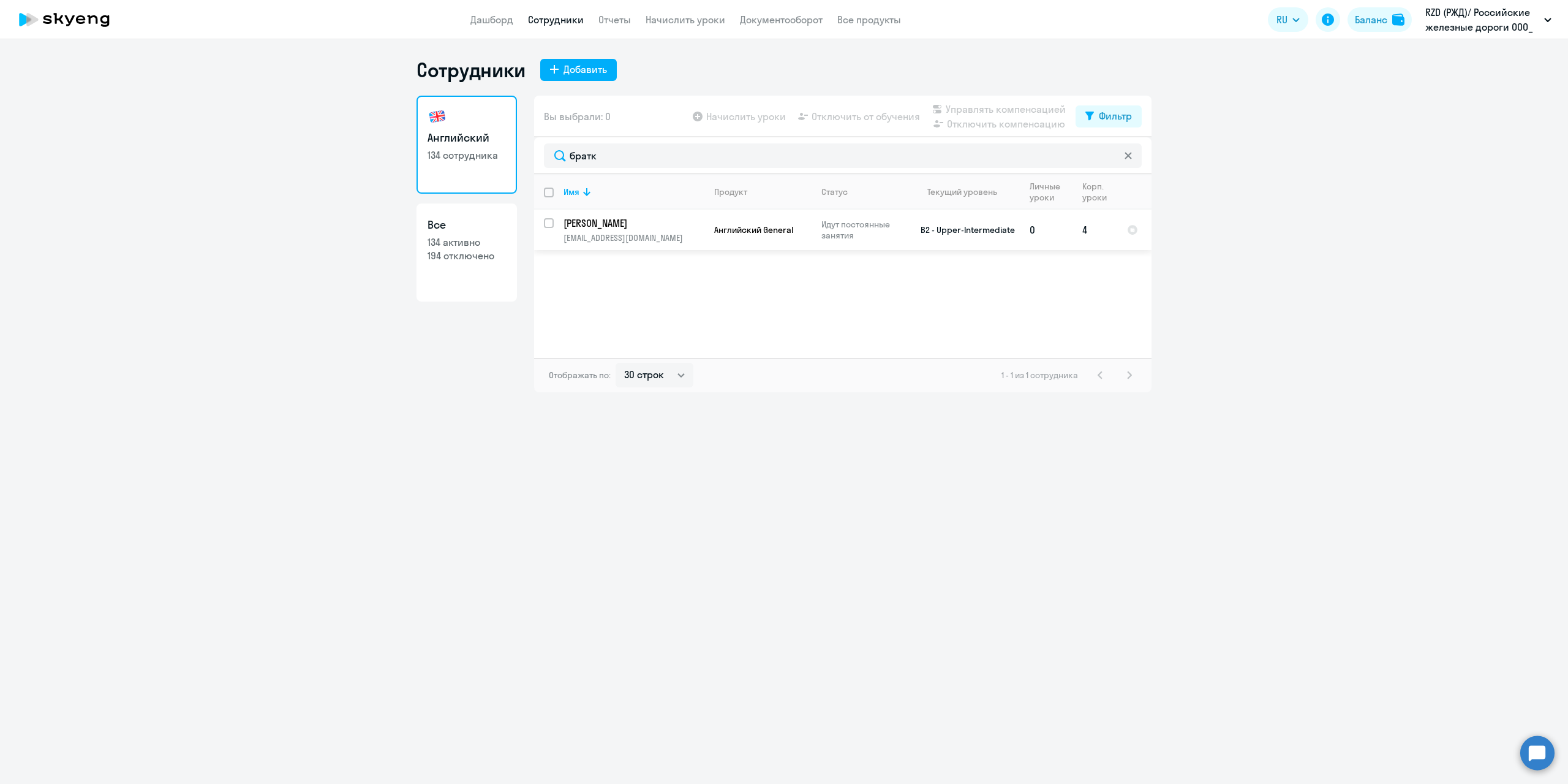
click at [651, 230] on td "[PERSON_NAME] [EMAIL_ADDRESS][DOMAIN_NAME]" at bounding box center [628, 229] width 150 height 40
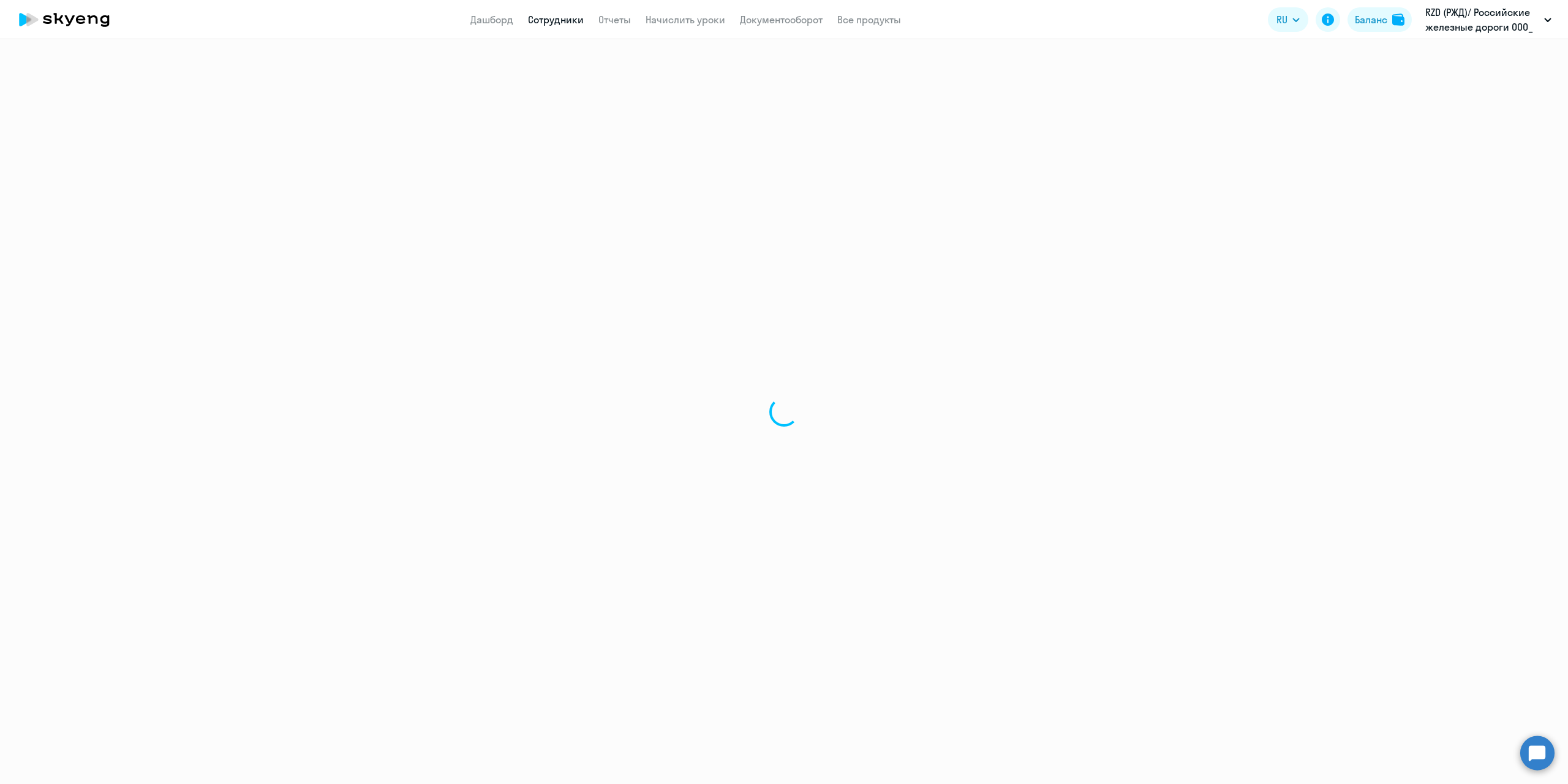
select select "english"
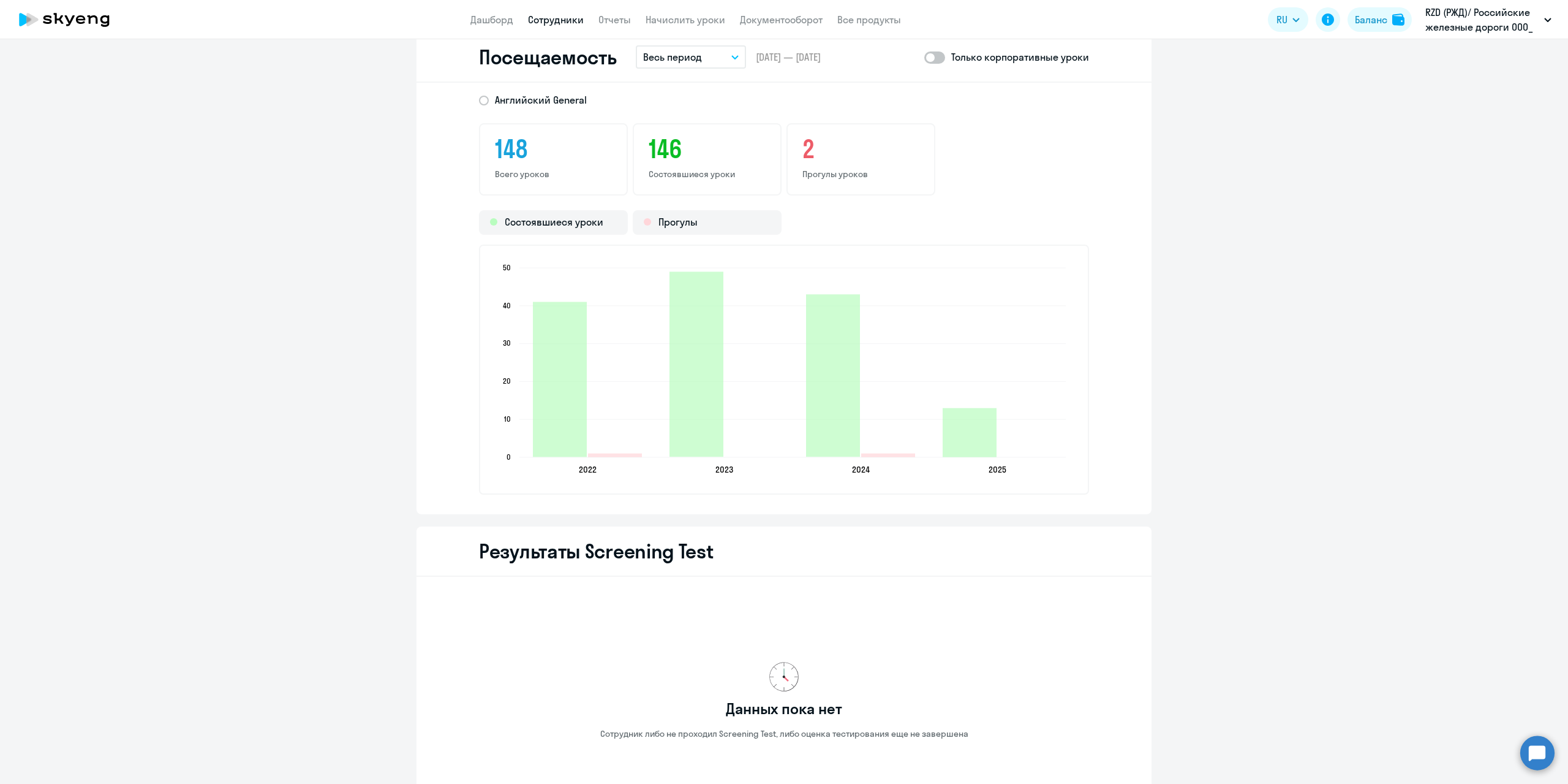
scroll to position [1594, 0]
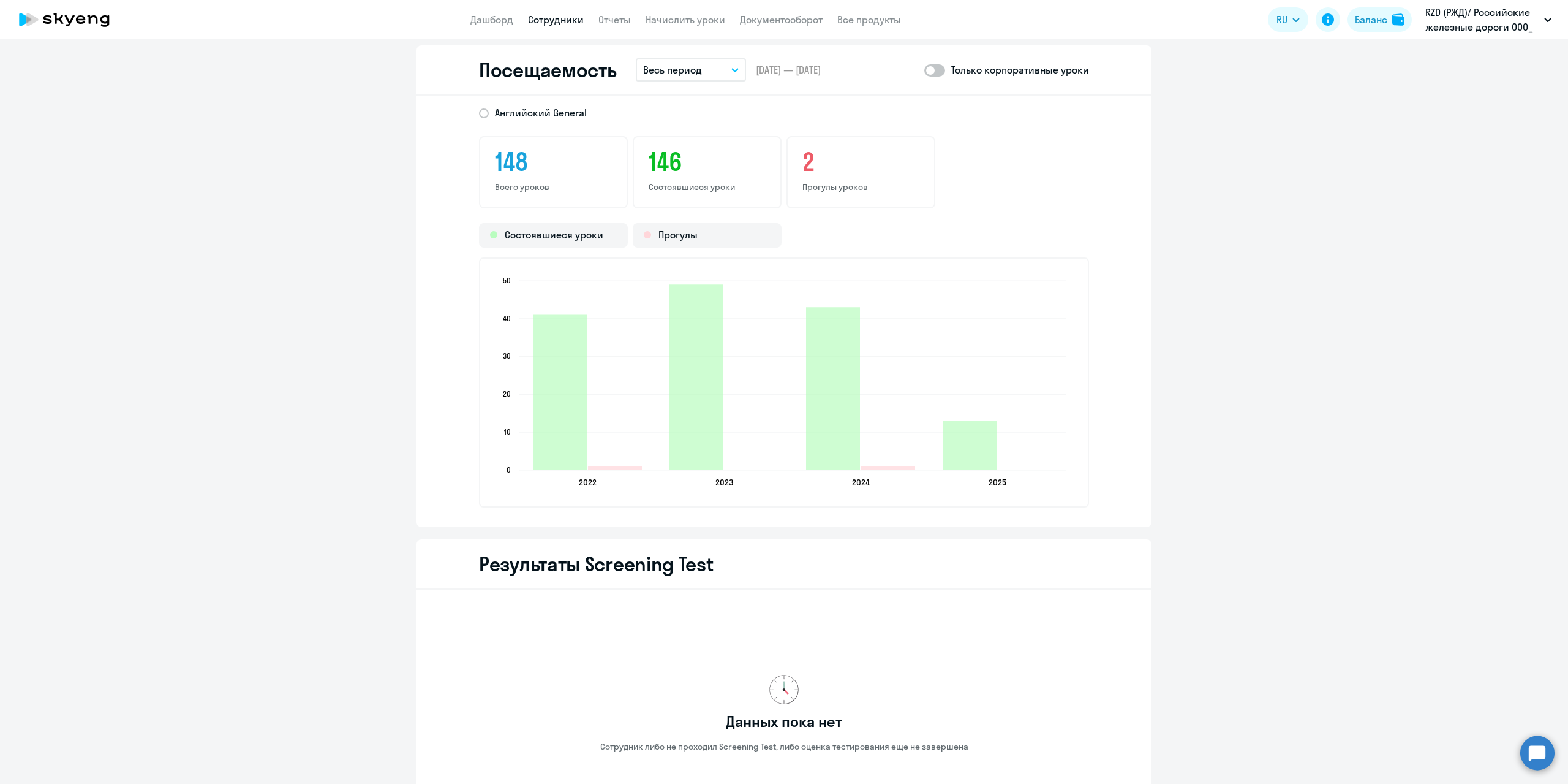
click at [706, 67] on button "Весь период" at bounding box center [690, 69] width 110 height 23
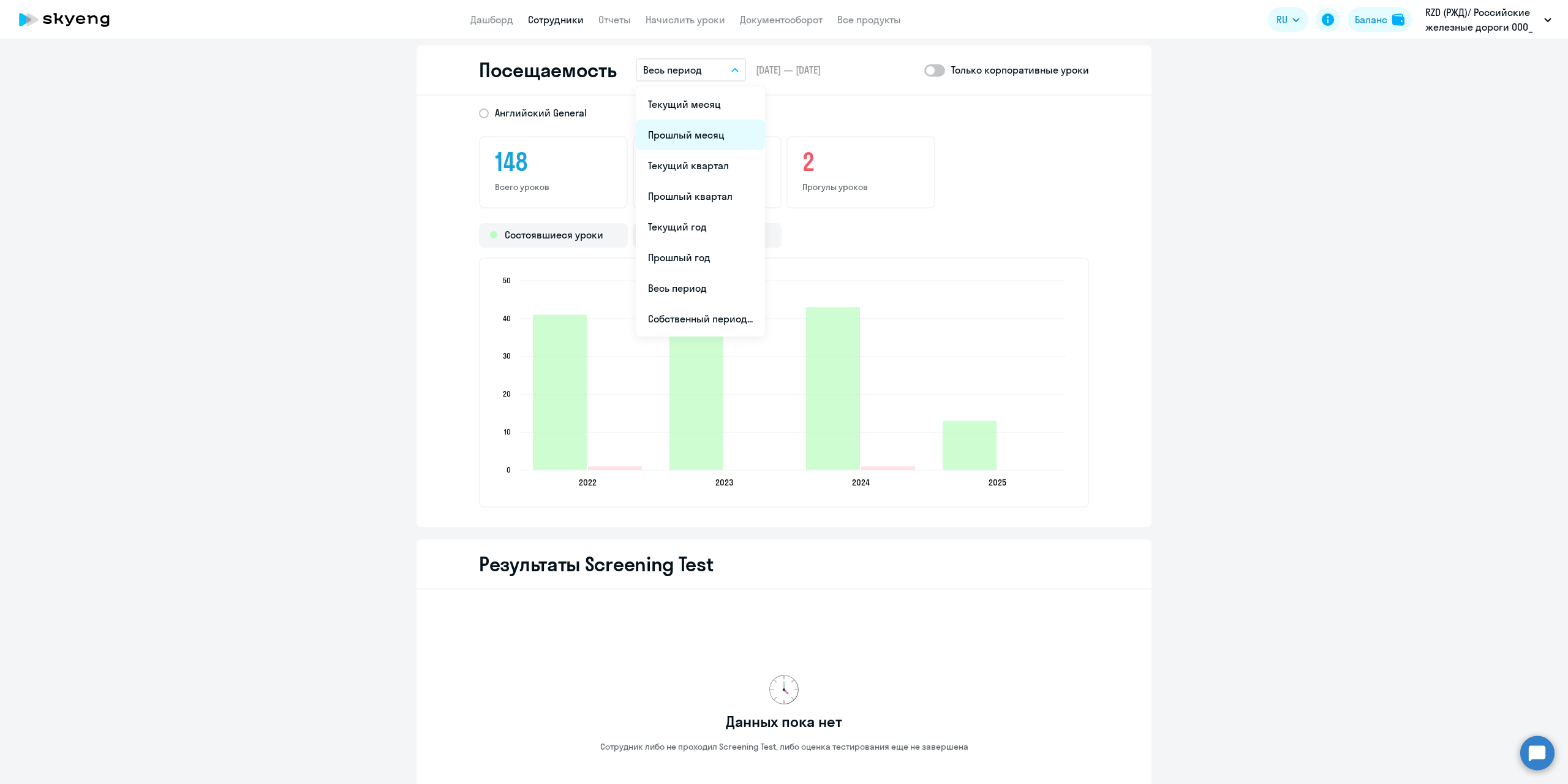
click at [691, 132] on li "Прошлый месяц" at bounding box center [700, 134] width 130 height 31
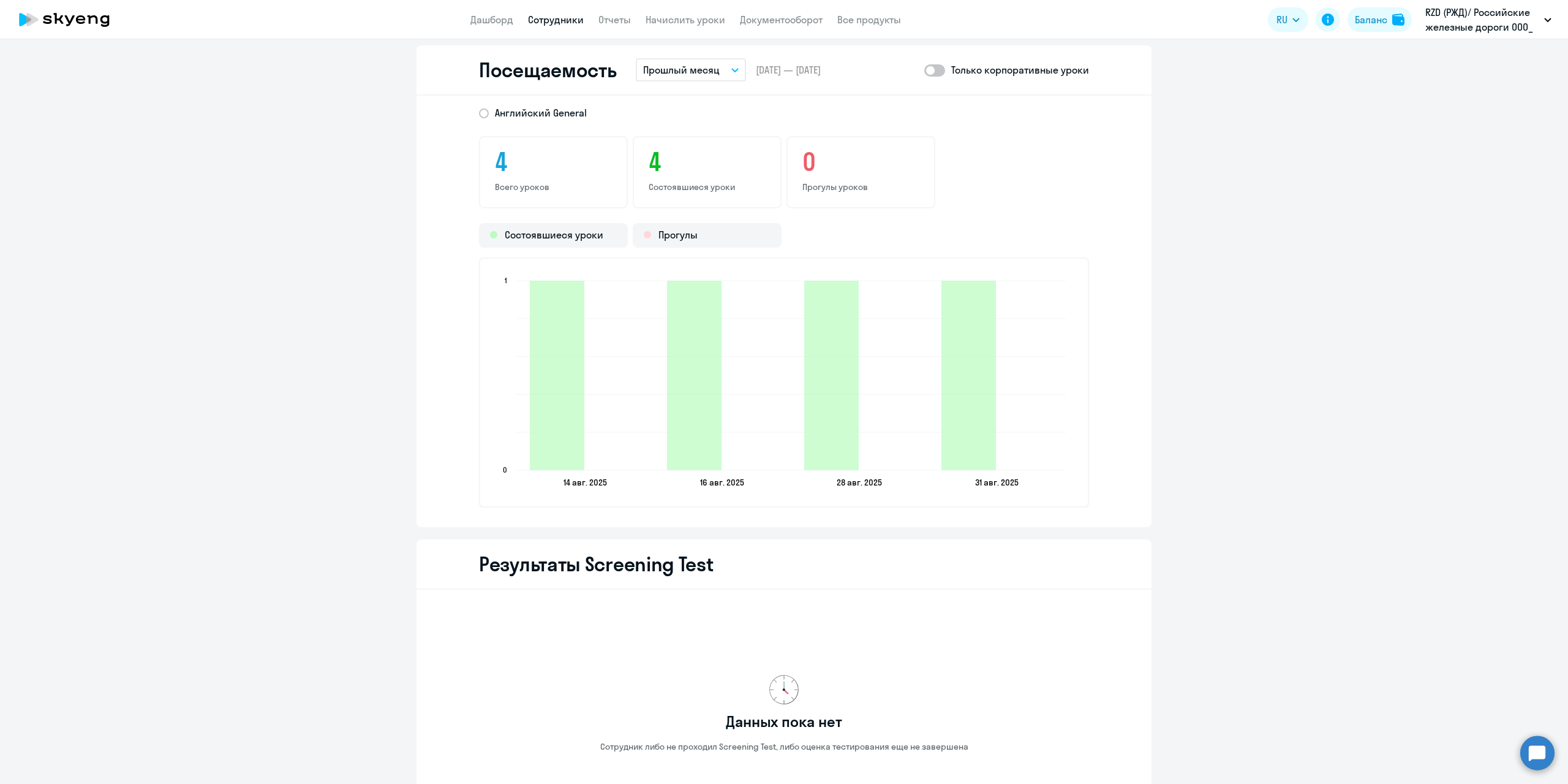
click at [932, 73] on span at bounding box center [935, 70] width 21 height 12
click at [924, 71] on input "checkbox" at bounding box center [924, 70] width 1 height 1
checkbox input "true"
click at [728, 72] on button "Прошлый месяц" at bounding box center [690, 69] width 110 height 23
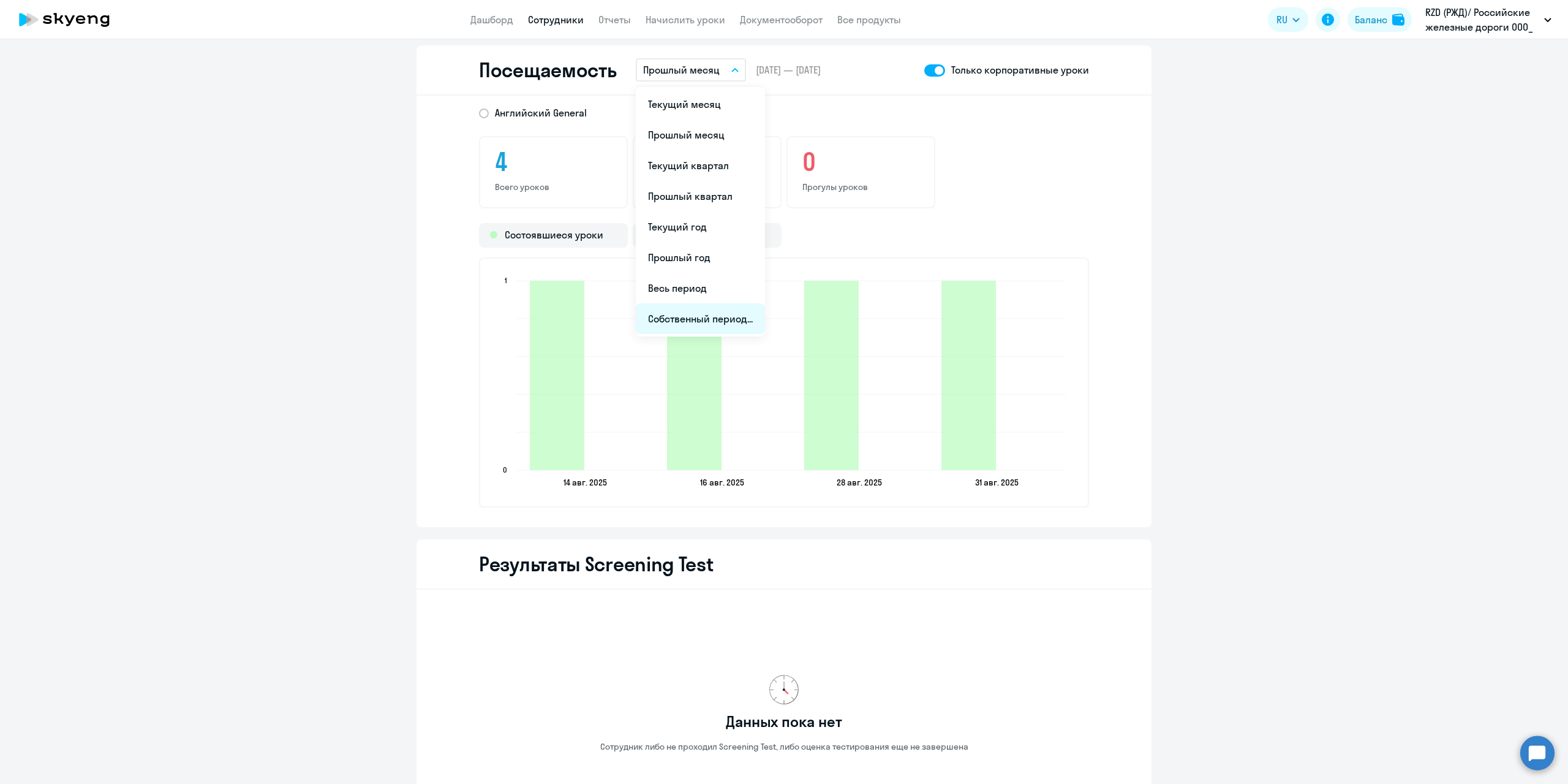
click at [664, 317] on li "Собственный период..." at bounding box center [700, 319] width 130 height 31
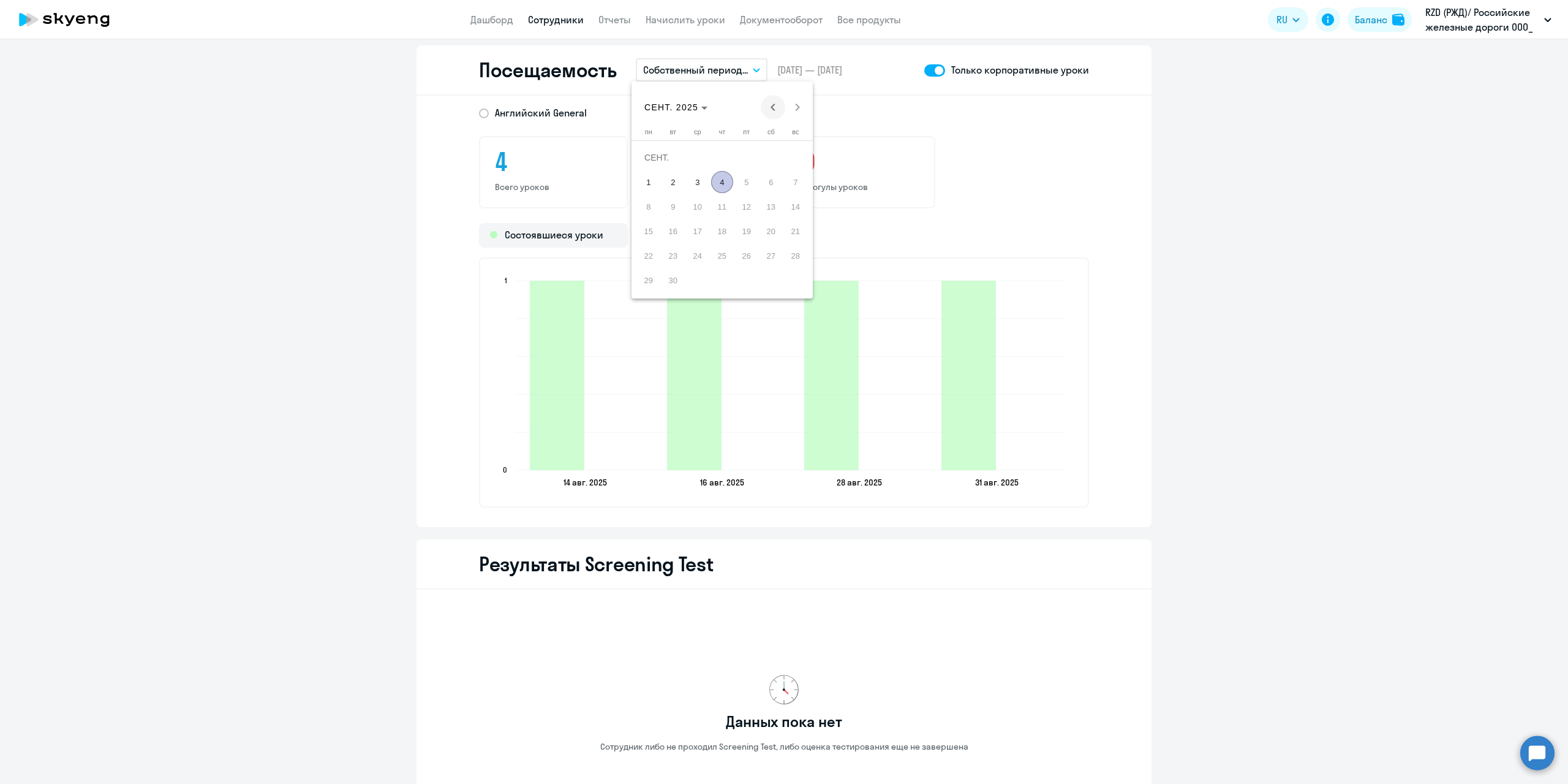
click at [780, 105] on span "Previous month" at bounding box center [773, 107] width 24 height 24
click at [768, 101] on span "Previous month" at bounding box center [773, 107] width 24 height 24
click at [671, 175] on span "1" at bounding box center [673, 181] width 22 height 22
click at [726, 279] on span "31" at bounding box center [722, 279] width 22 height 22
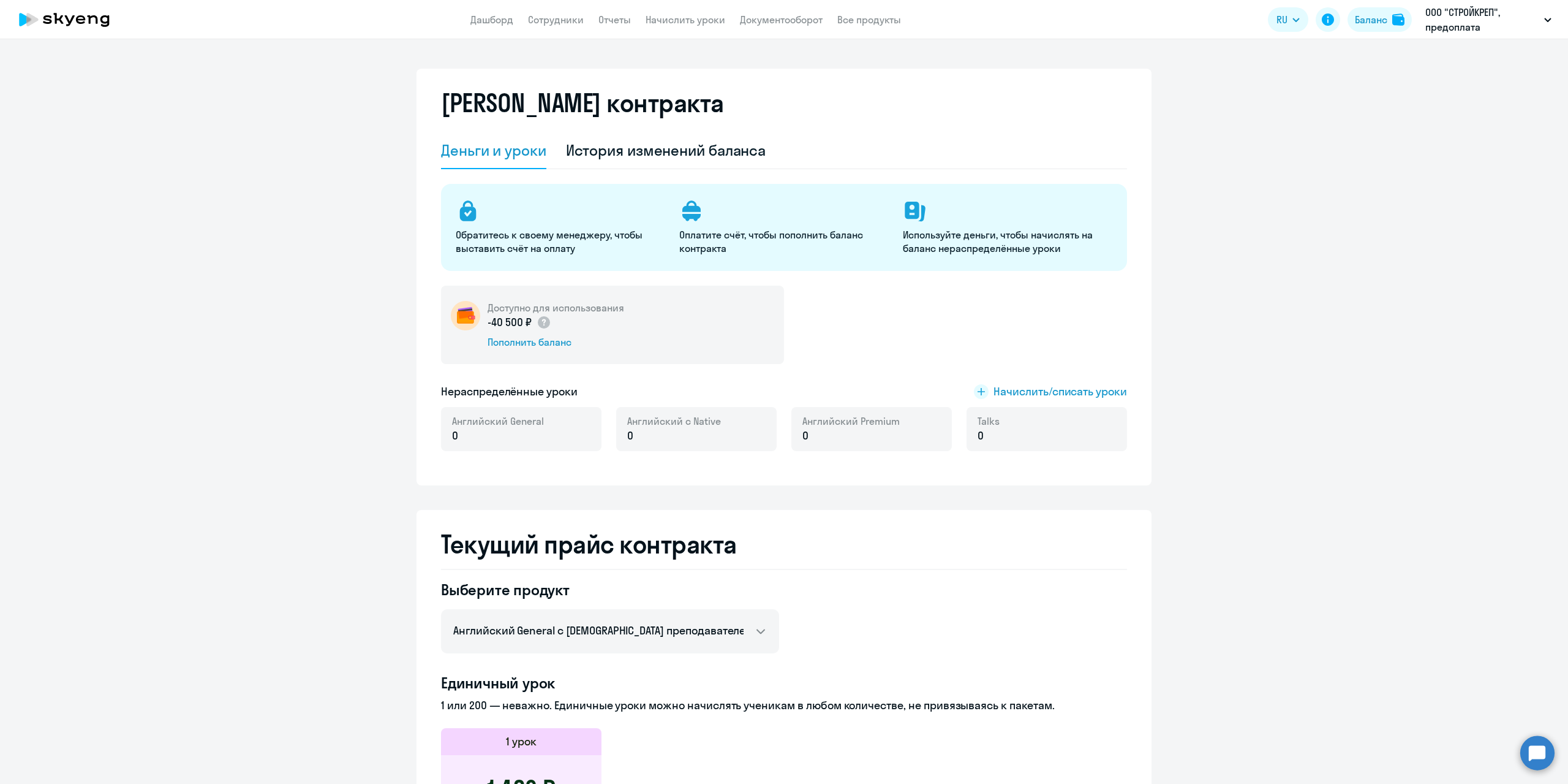
select select "english_adult_not_native_speaker"
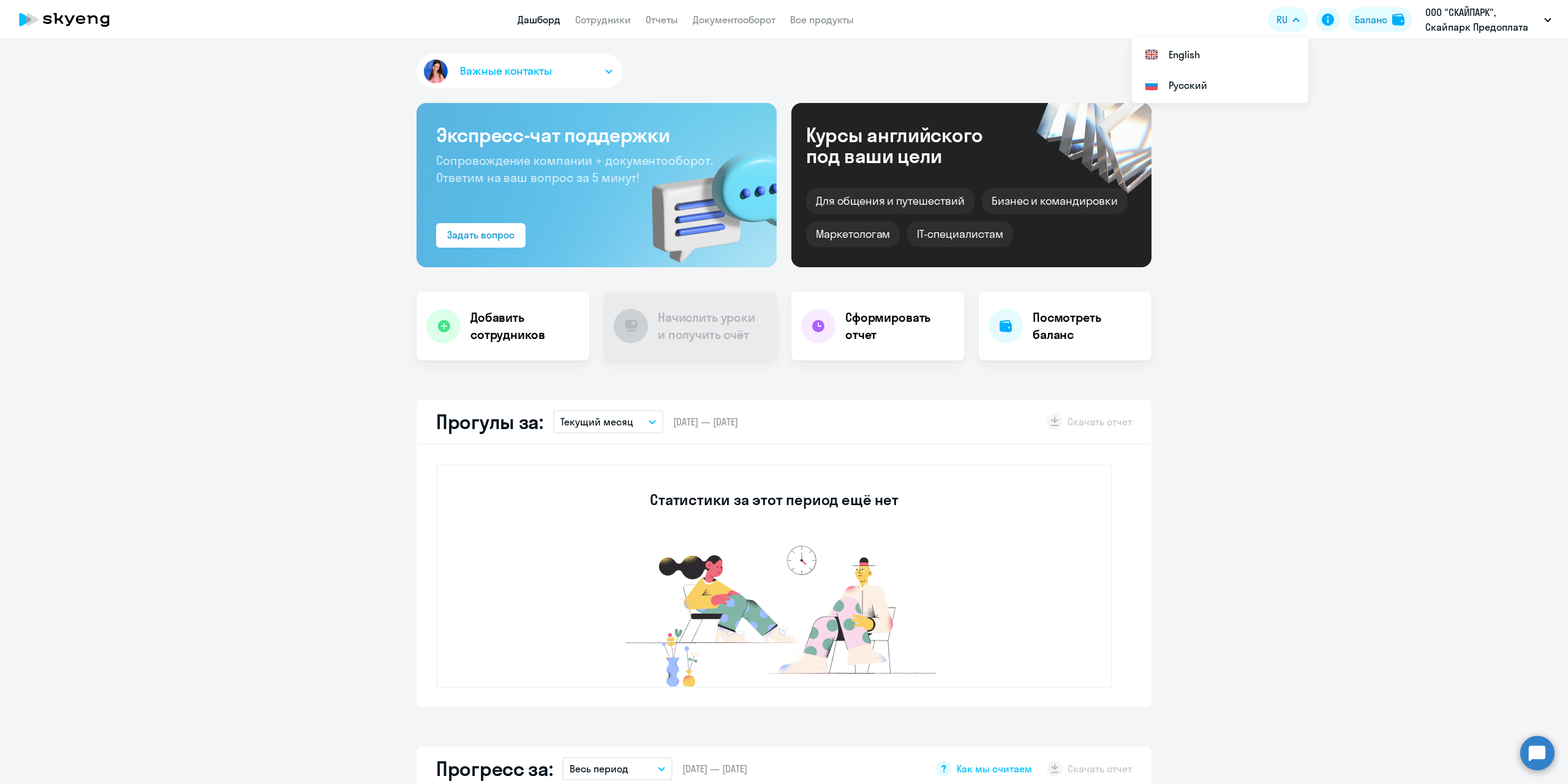
drag, startPoint x: 1356, startPoint y: 17, endPoint x: 1395, endPoint y: 32, distance: 41.8
click at [1356, 17] on div "Баланс" at bounding box center [1371, 19] width 32 height 14
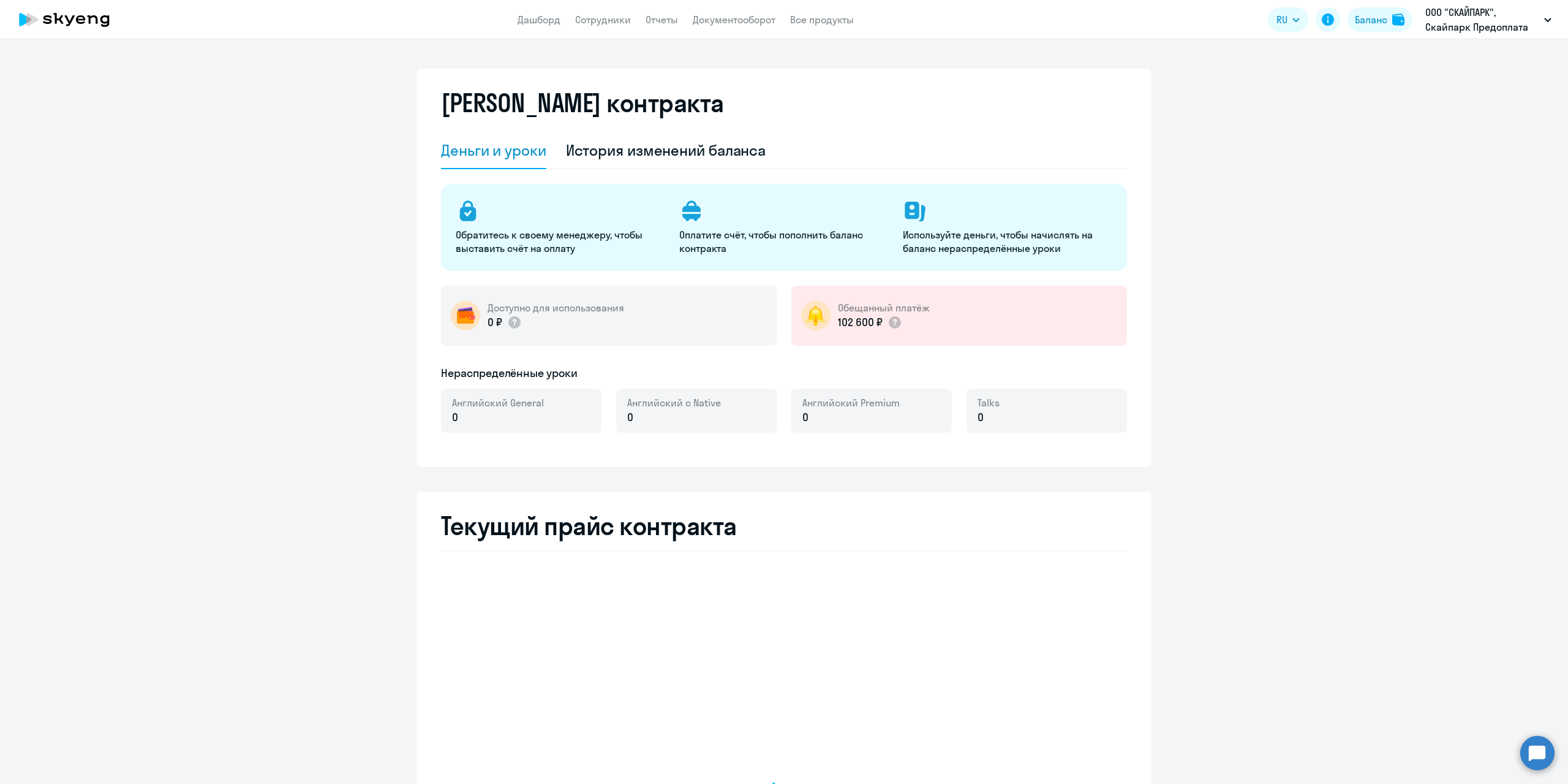
select select "english_adult_not_native_speaker"
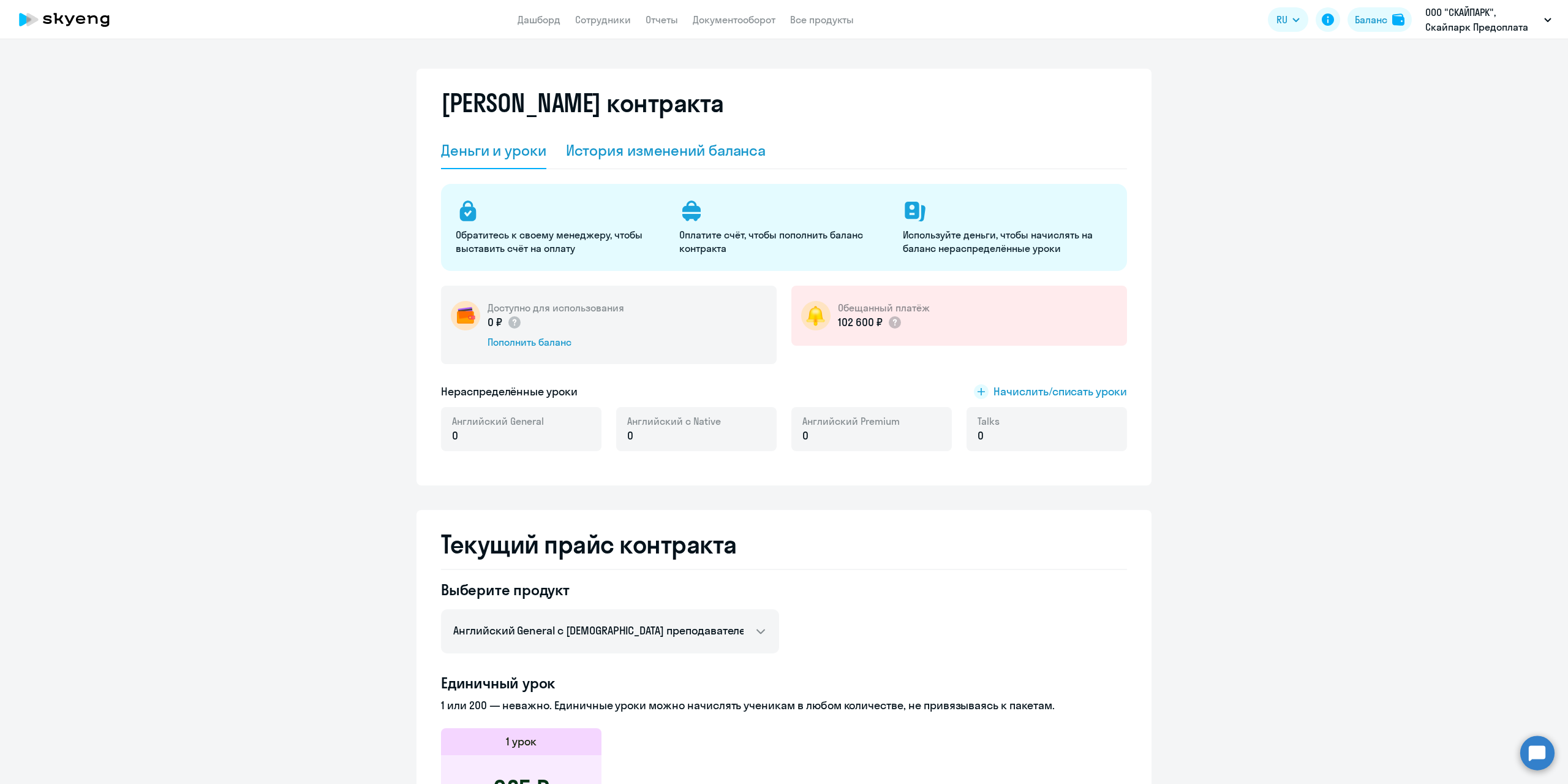
click at [740, 145] on div "История изменений баланса" at bounding box center [666, 150] width 200 height 19
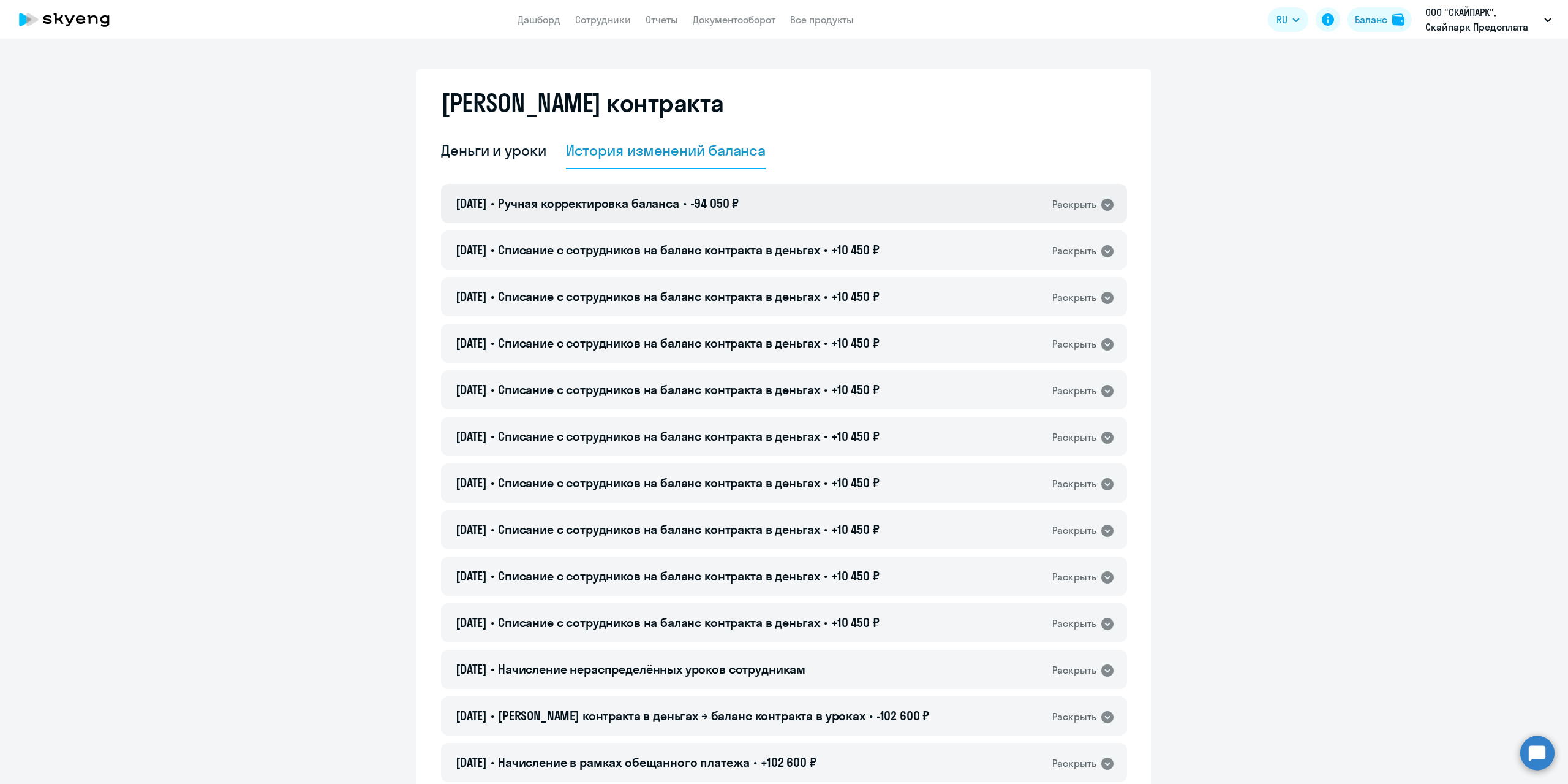
click at [1072, 200] on div "Раскрыть" at bounding box center [1074, 204] width 44 height 15
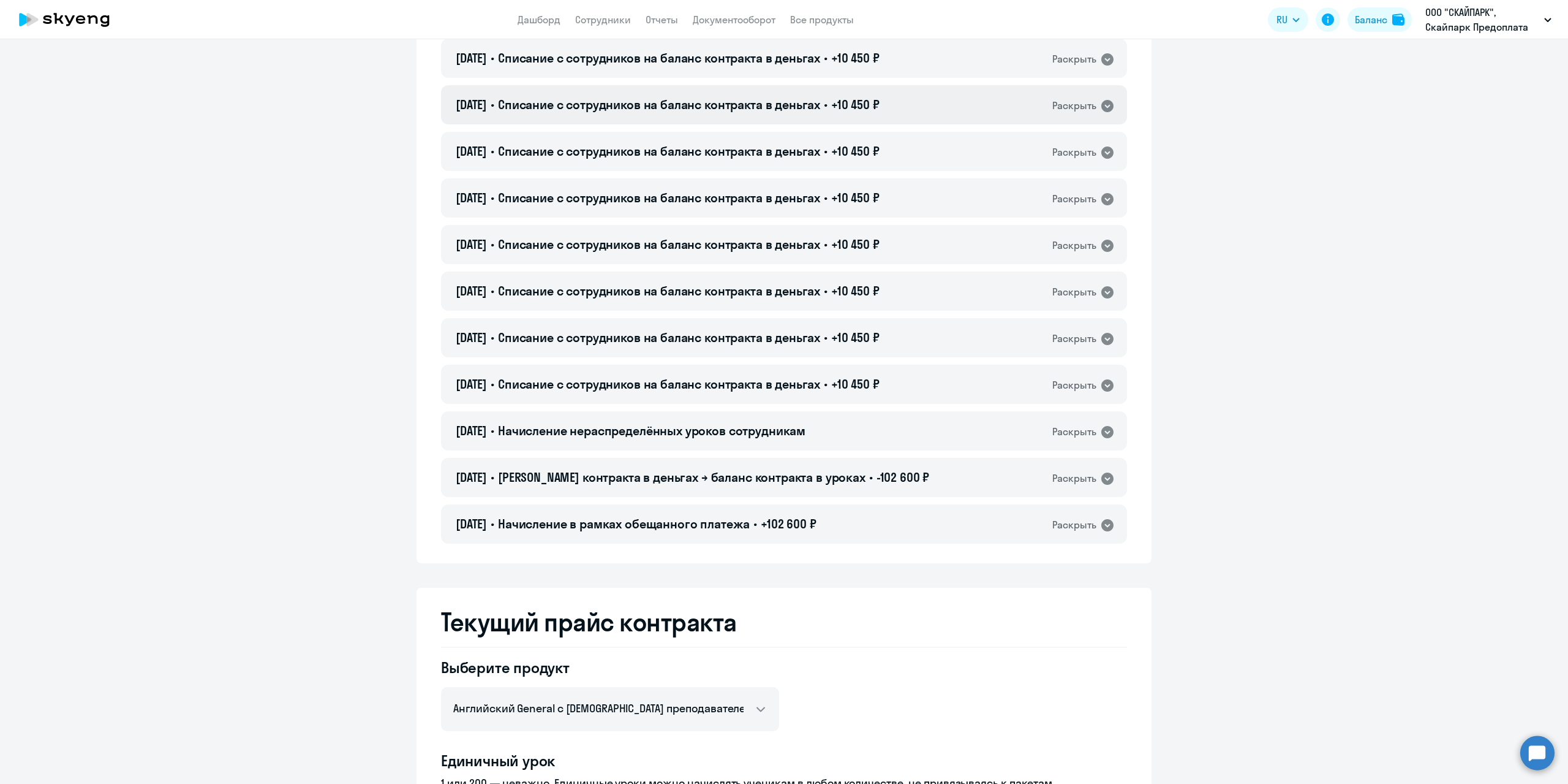
scroll to position [307, 0]
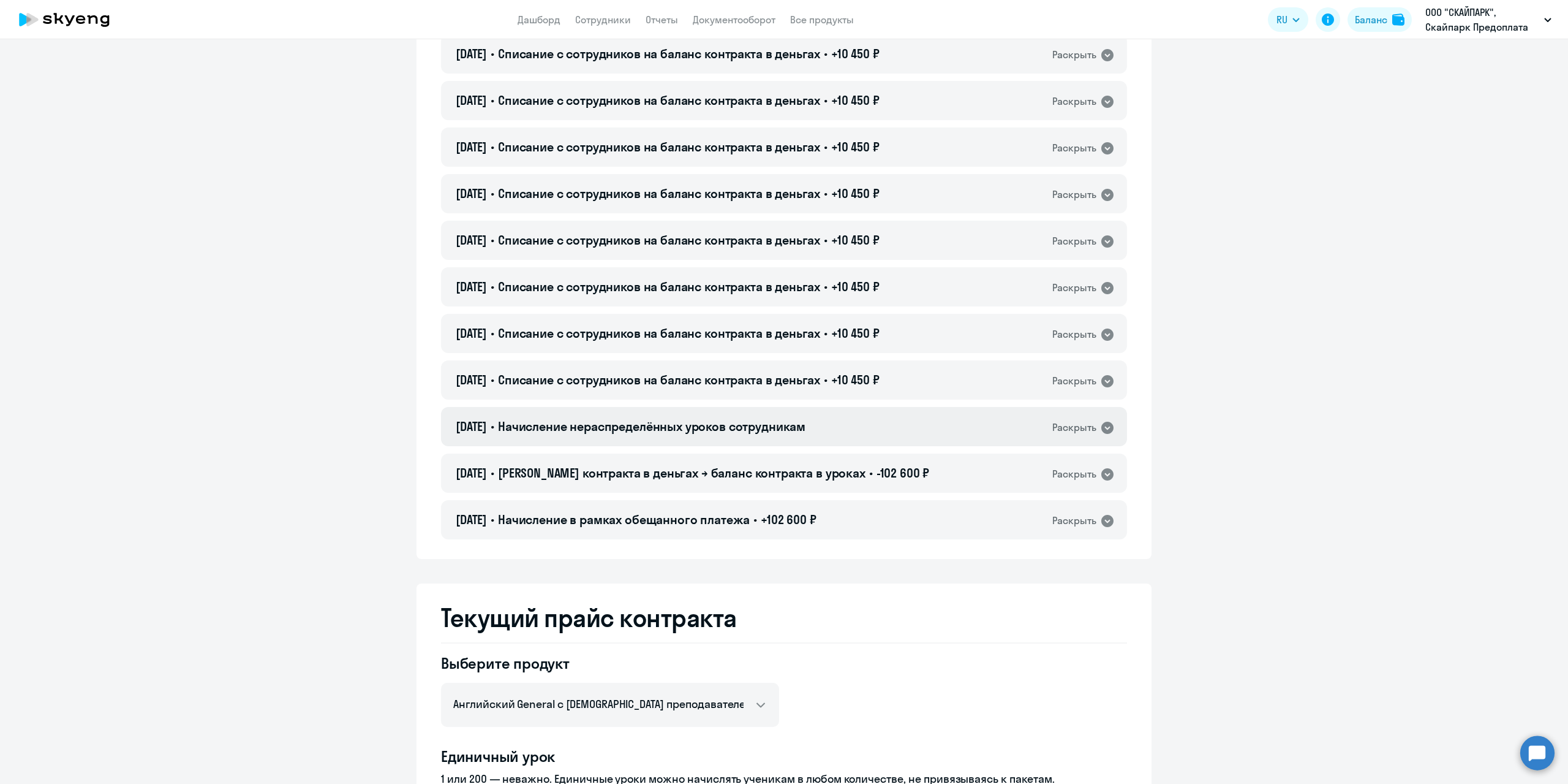
click at [1070, 433] on div "Раскрыть" at bounding box center [1074, 427] width 44 height 15
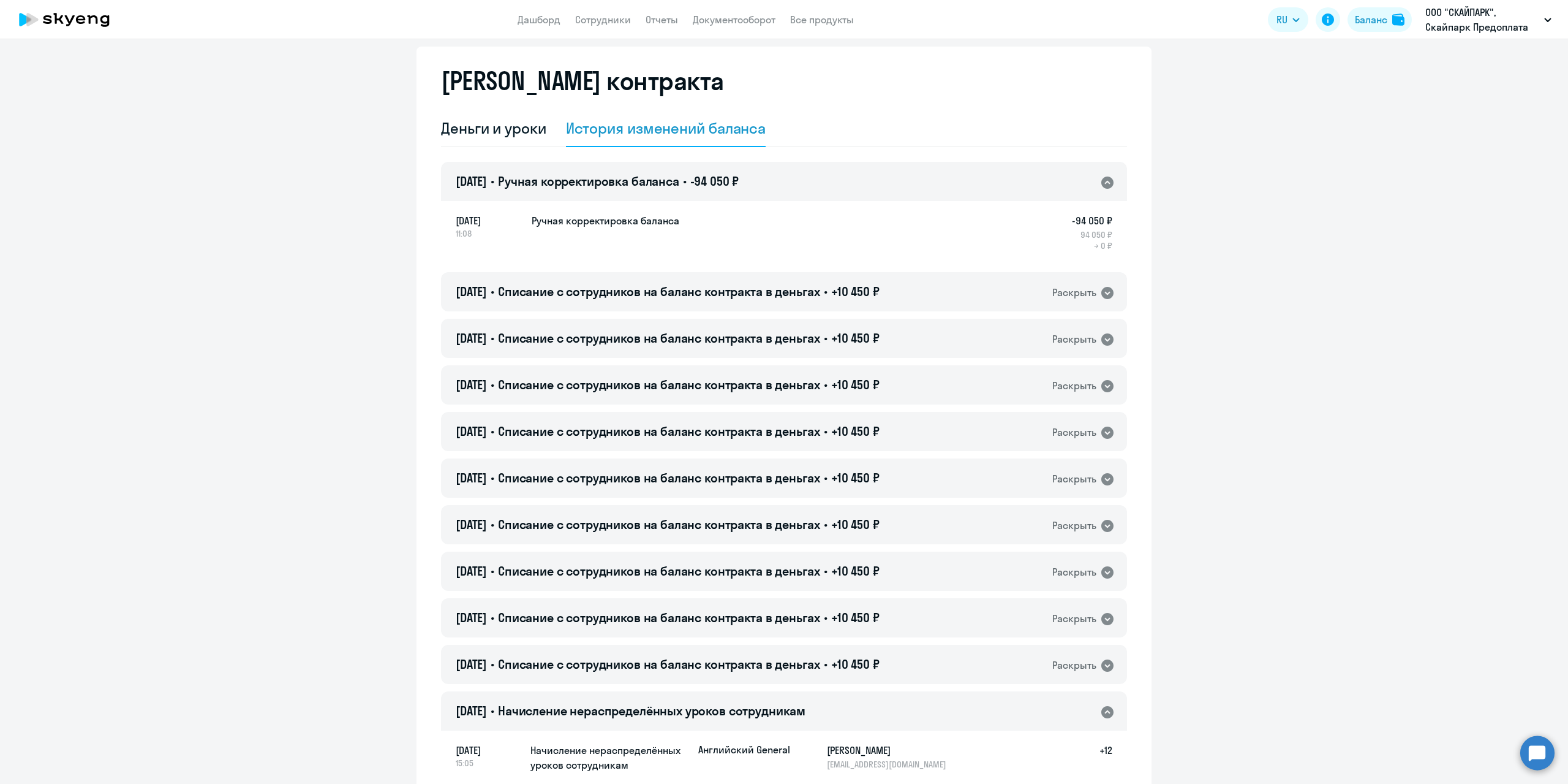
scroll to position [0, 0]
